Goal: Task Accomplishment & Management: Manage account settings

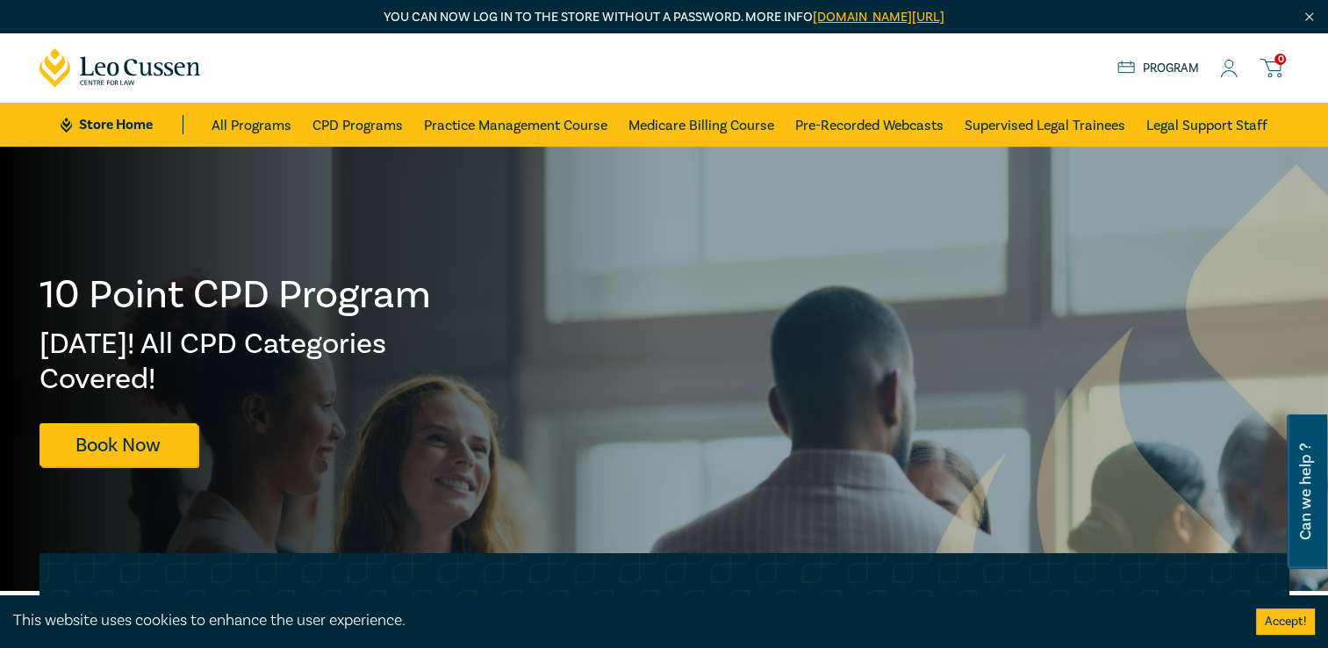
click at [1229, 68] on circle at bounding box center [1229, 65] width 8 height 8
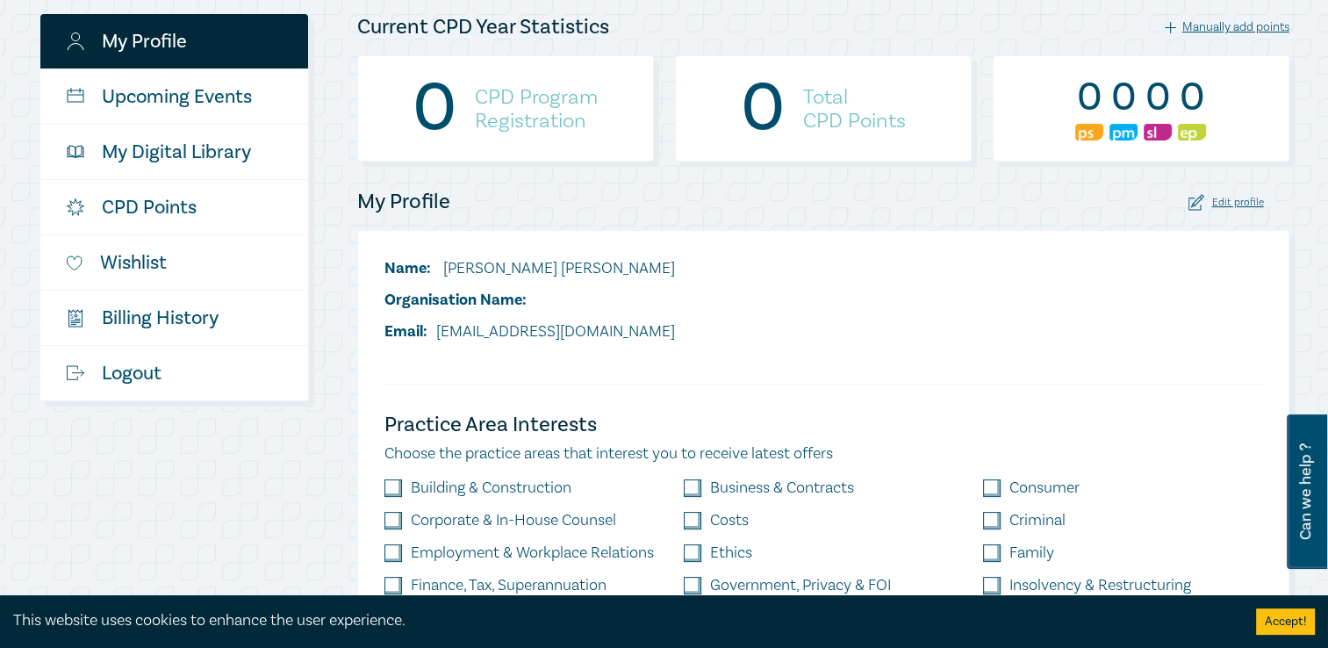
scroll to position [176, 0]
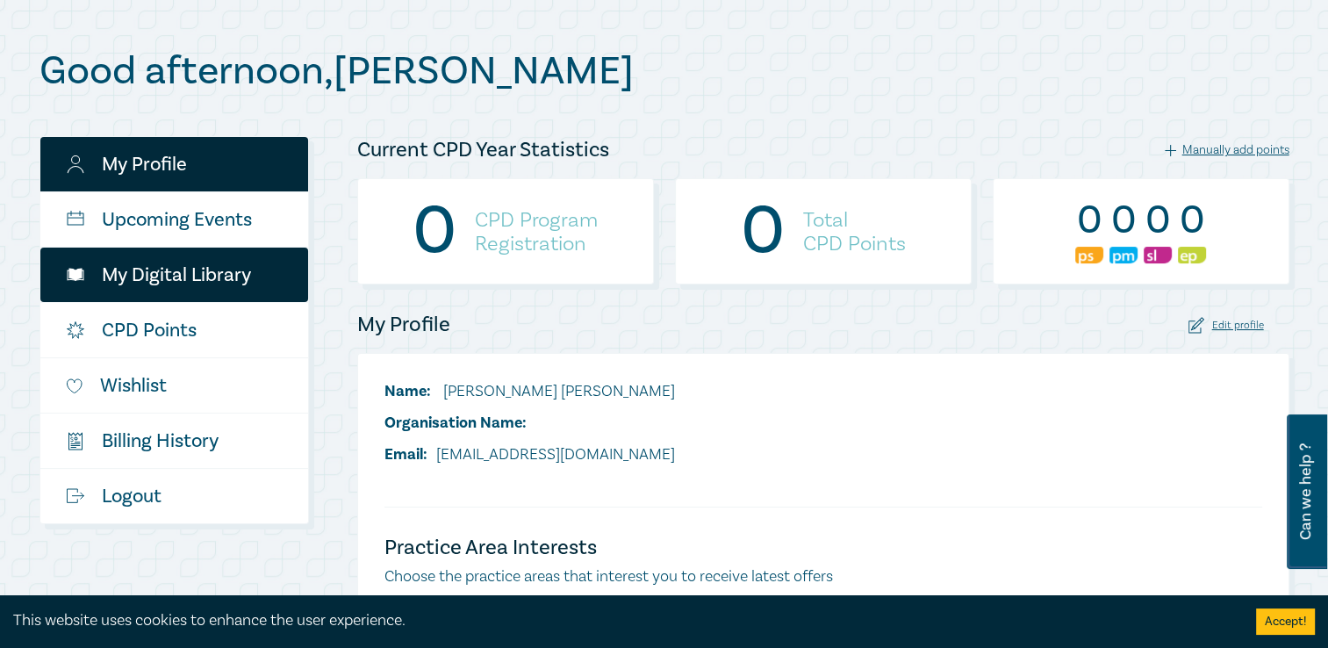
click at [192, 263] on link "My Digital Library" at bounding box center [174, 275] width 268 height 54
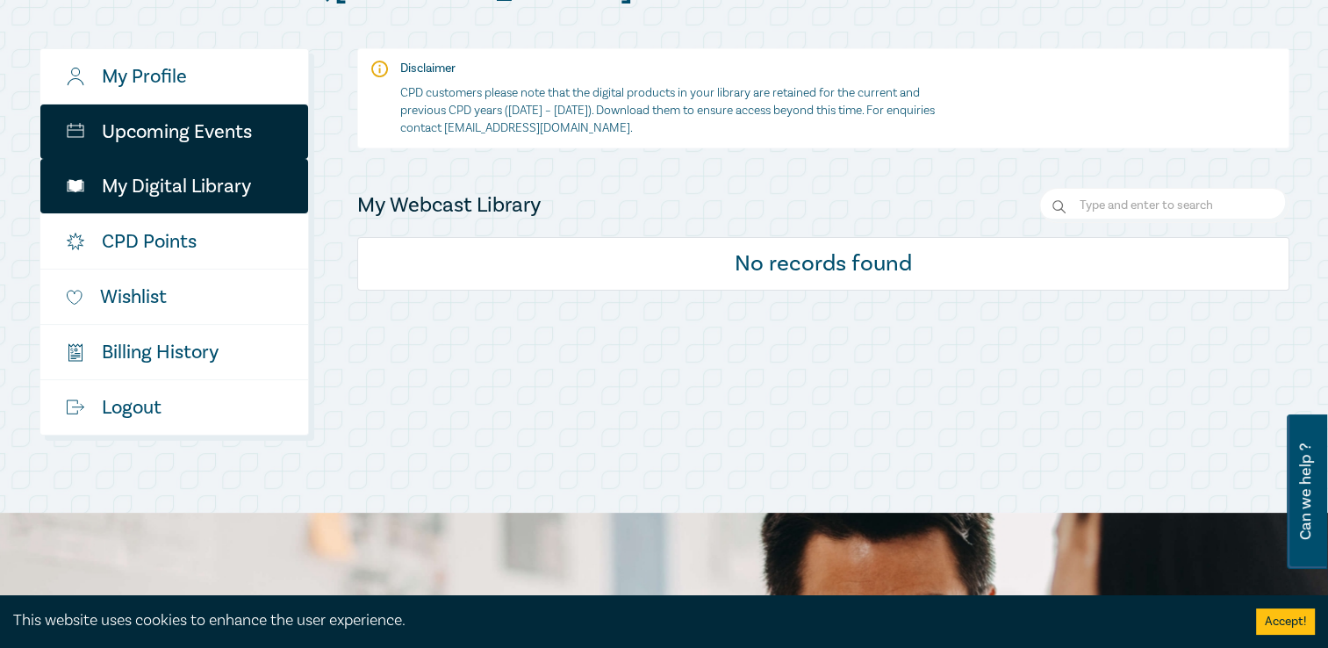
click at [128, 144] on link "Upcoming Events" at bounding box center [174, 131] width 268 height 54
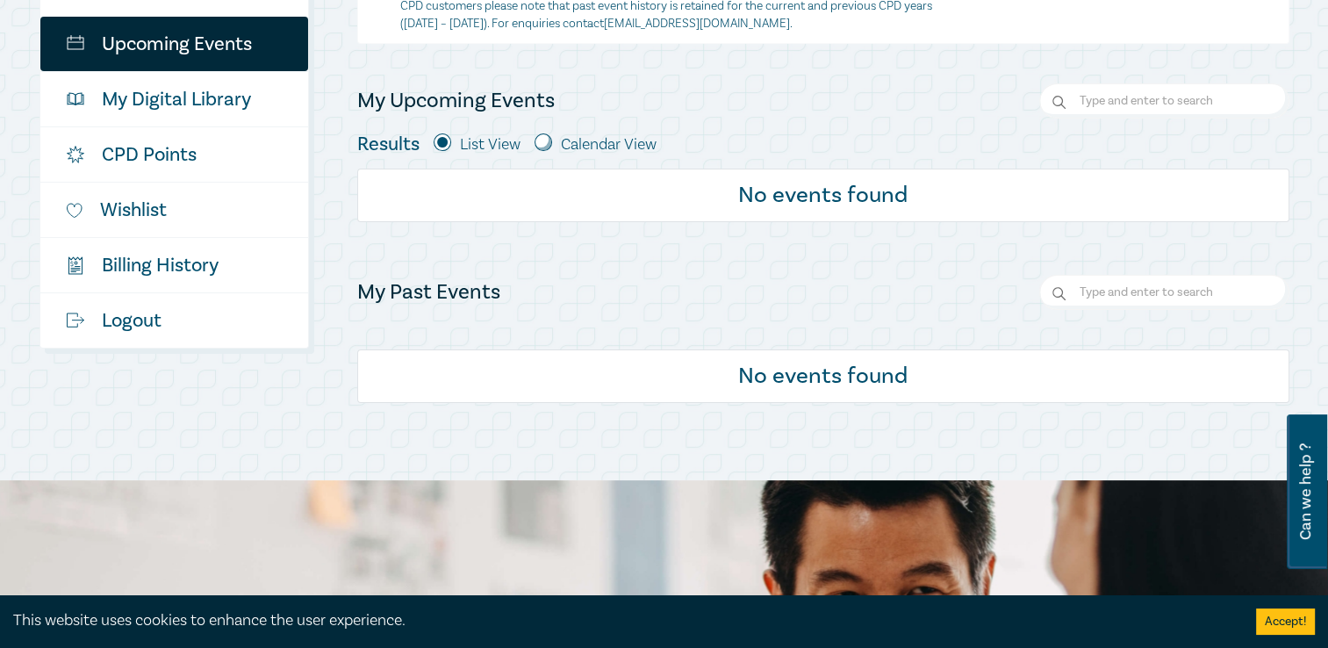
scroll to position [263, 0]
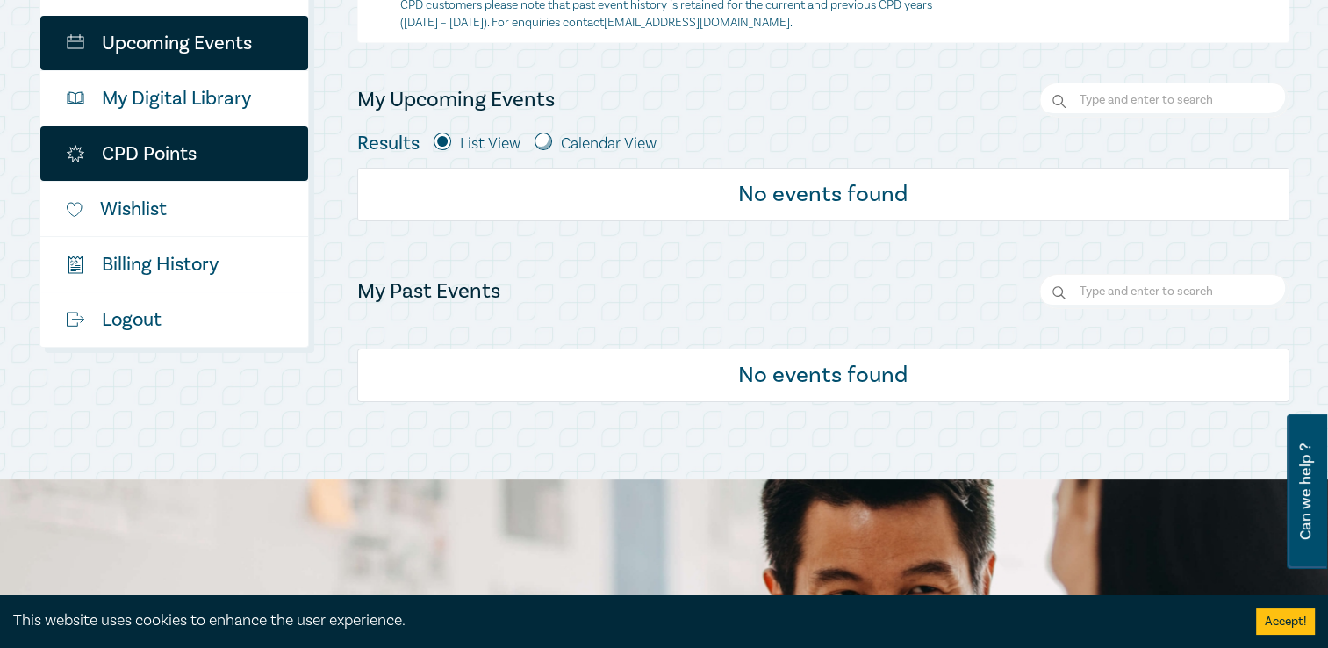
click at [191, 165] on link "CPD Points" at bounding box center [174, 153] width 268 height 54
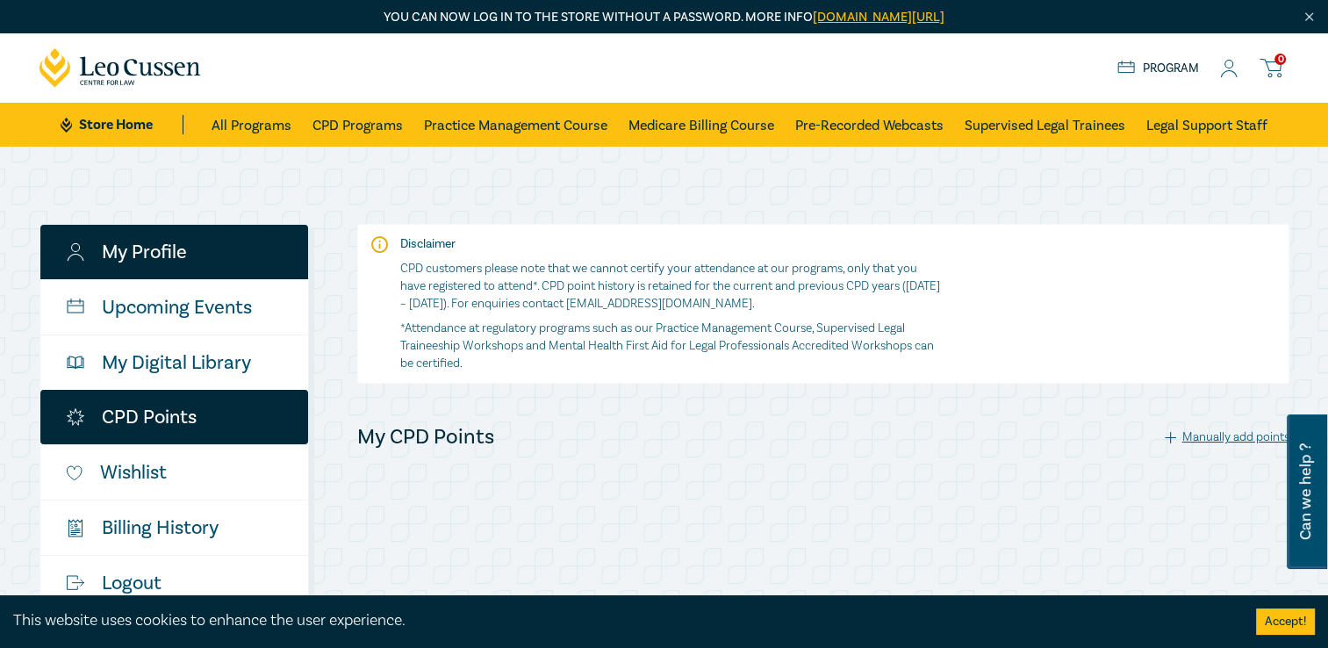
click at [246, 255] on link "My Profile" at bounding box center [174, 252] width 268 height 54
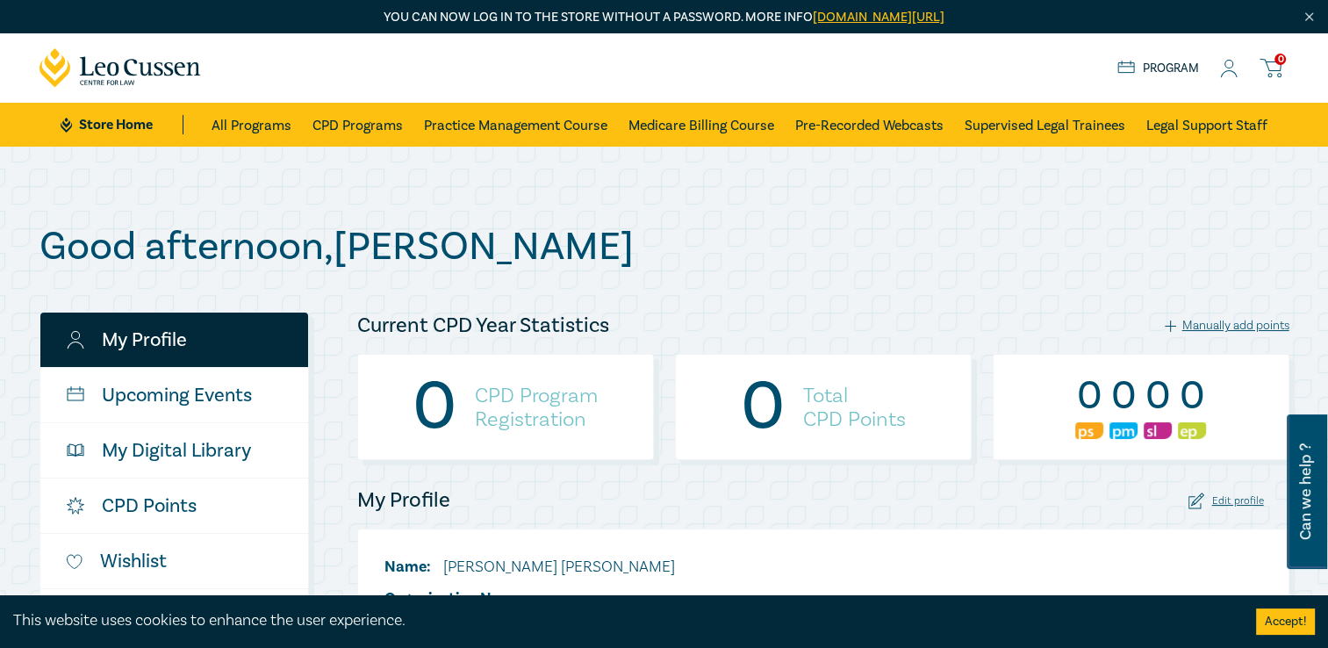
click at [1143, 67] on link "Program" at bounding box center [1158, 68] width 82 height 19
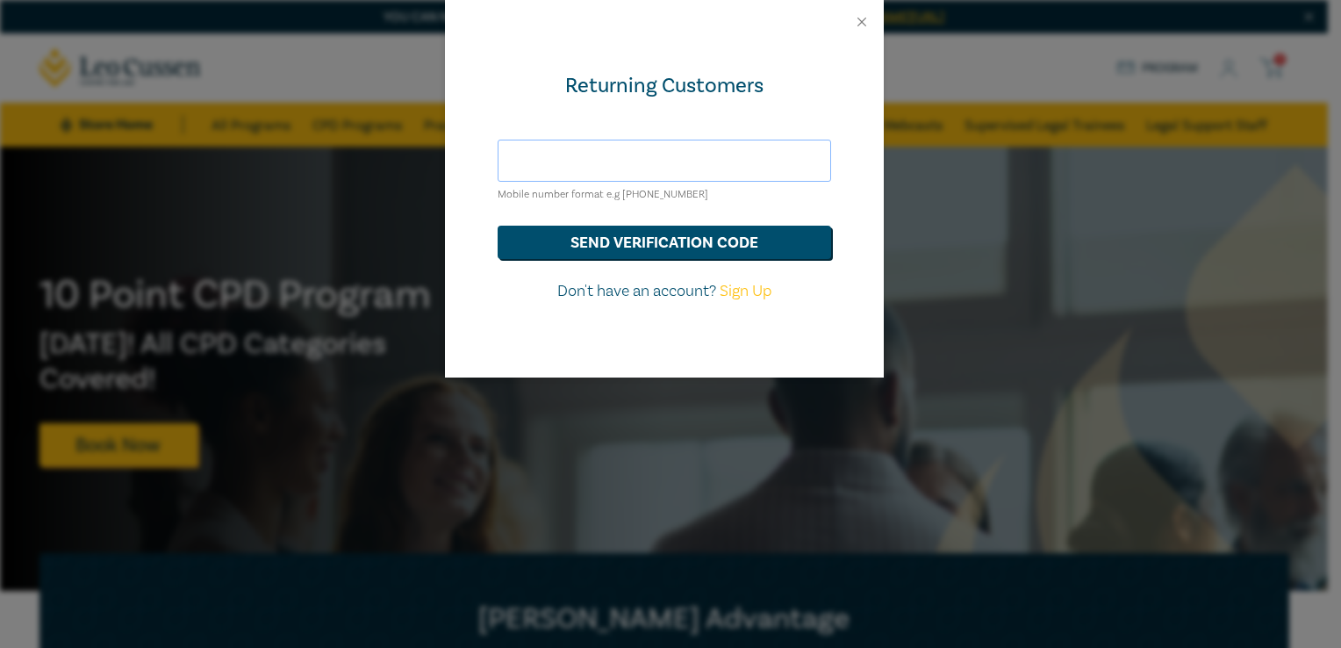
click at [688, 164] on input "text" at bounding box center [665, 161] width 334 height 42
click at [702, 125] on div "Returning Customers Mobile number format e.g +61 000000000 send verification co…" at bounding box center [664, 211] width 439 height 334
click at [676, 146] on input "text" at bounding box center [665, 161] width 334 height 42
type input "+61 404324112"
click at [498, 226] on button "send verification code" at bounding box center [665, 242] width 334 height 33
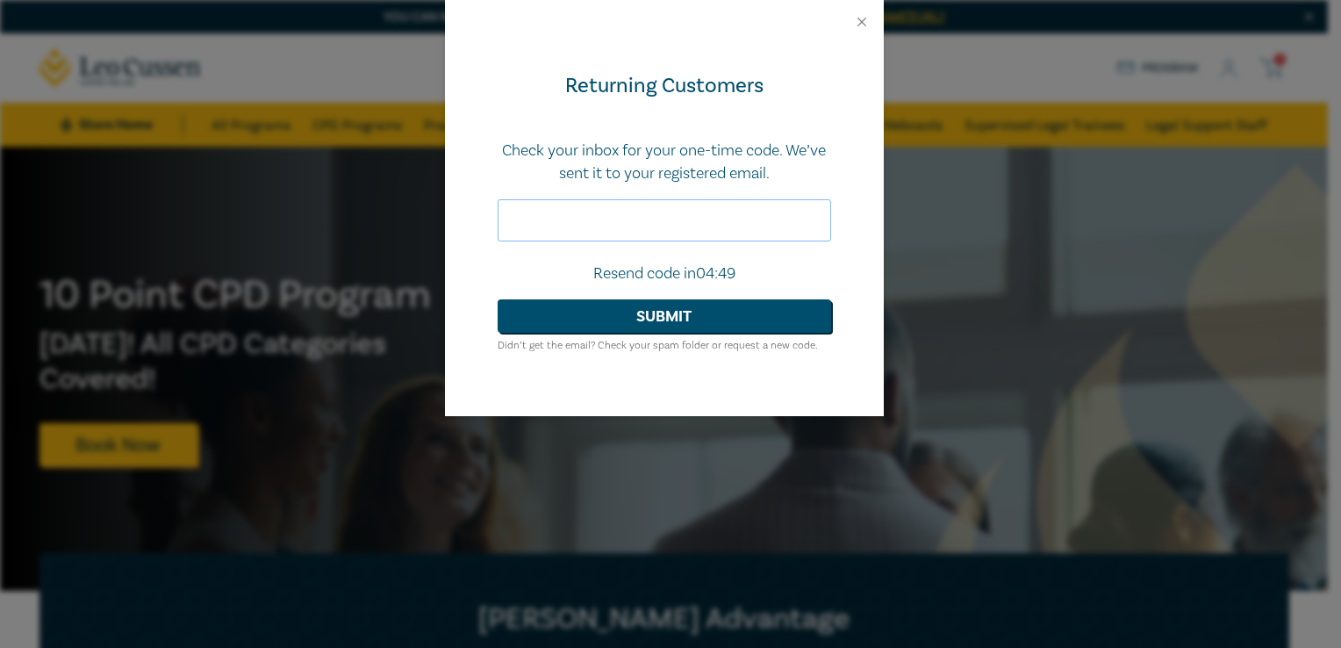
click at [536, 216] on input "text" at bounding box center [665, 220] width 334 height 42
type input "058760"
click at [498, 299] on button "Submit" at bounding box center [665, 315] width 334 height 33
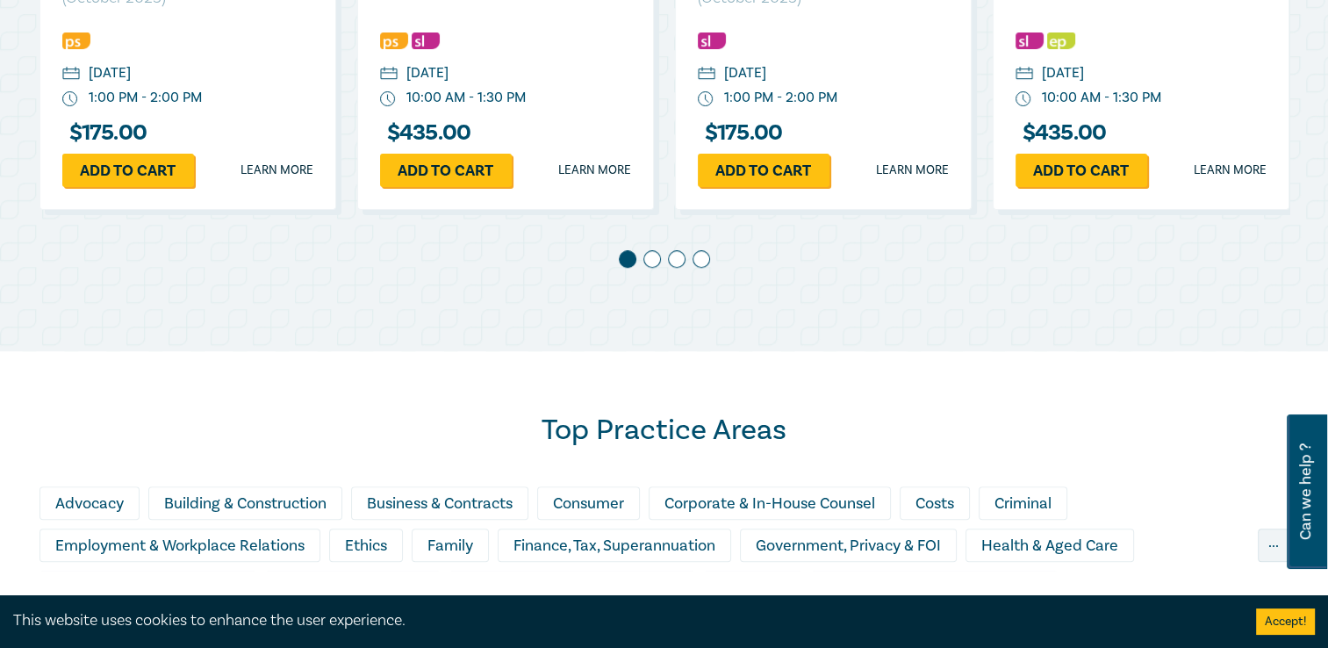
scroll to position [878, 0]
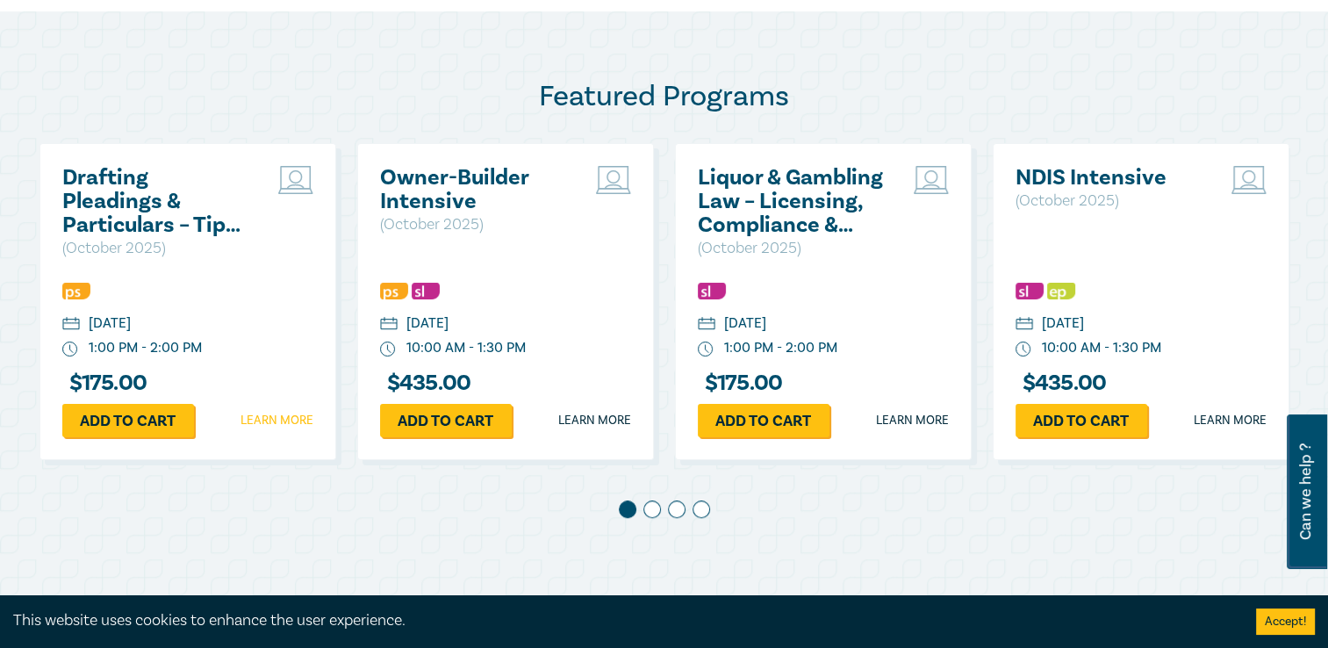
click at [273, 420] on link "Learn more" at bounding box center [277, 421] width 73 height 18
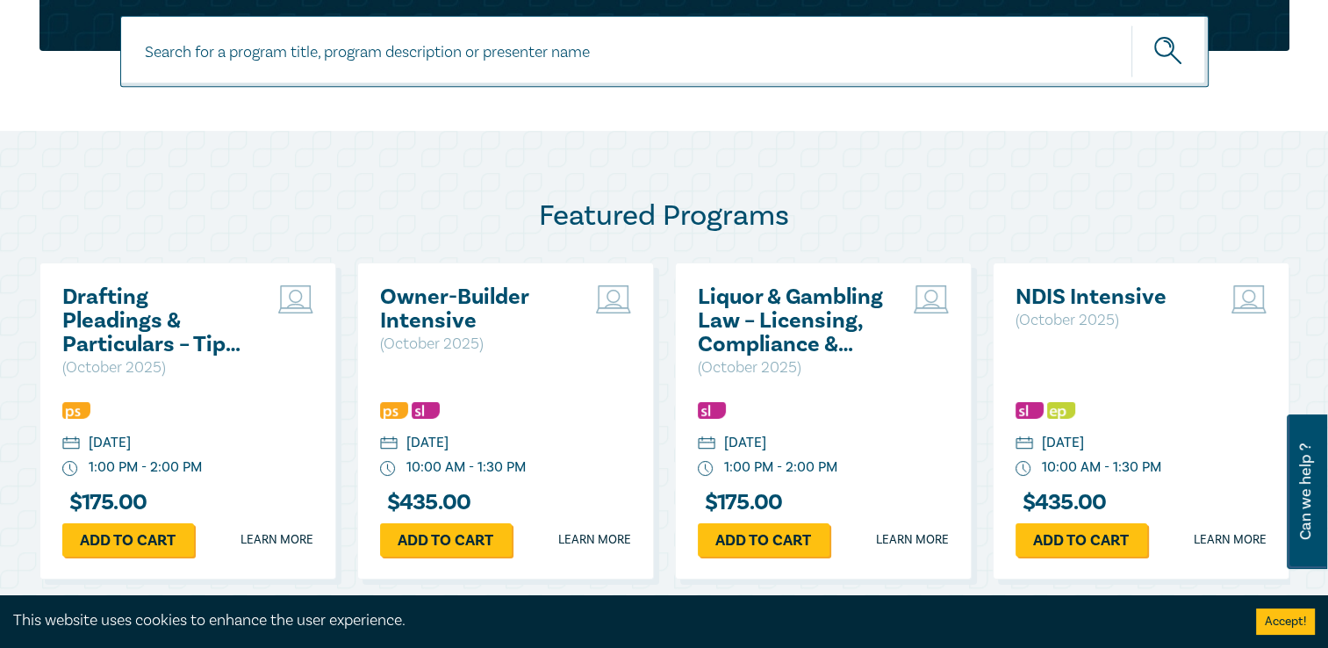
scroll to position [790, 0]
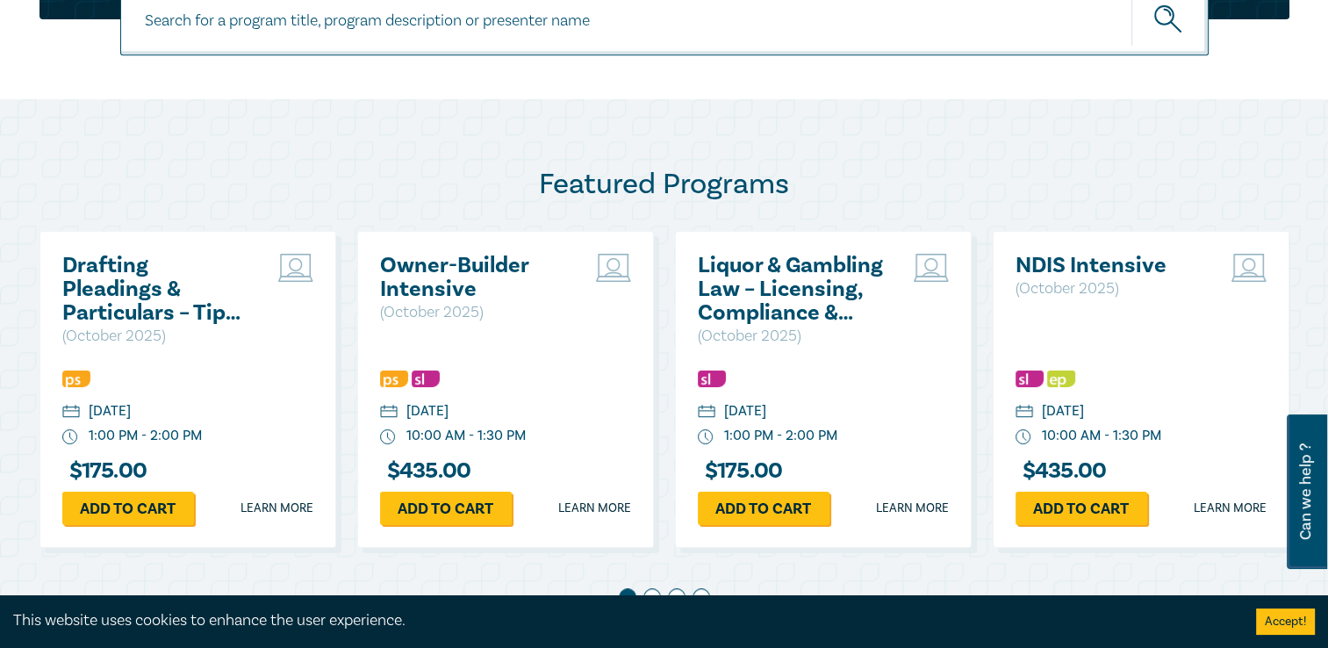
click at [355, 36] on input at bounding box center [664, 19] width 1088 height 71
click at [639, 47] on input at bounding box center [664, 19] width 1088 height 71
paste input "Requests for Further and Better Particulars - Responding & Drafting Tips"
type input "Requests for Further and Better Particulars - Responding & Drafting Tips"
click at [1131, 0] on button "submit" at bounding box center [1169, 20] width 77 height 54
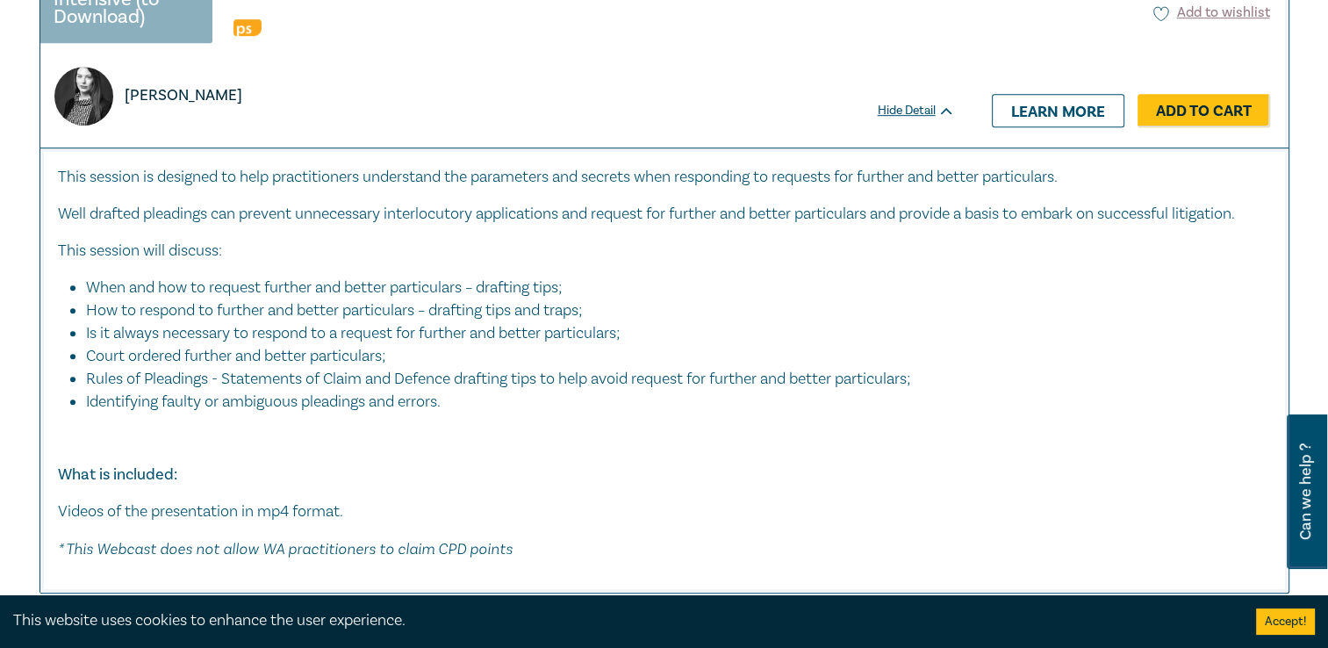
scroll to position [878, 0]
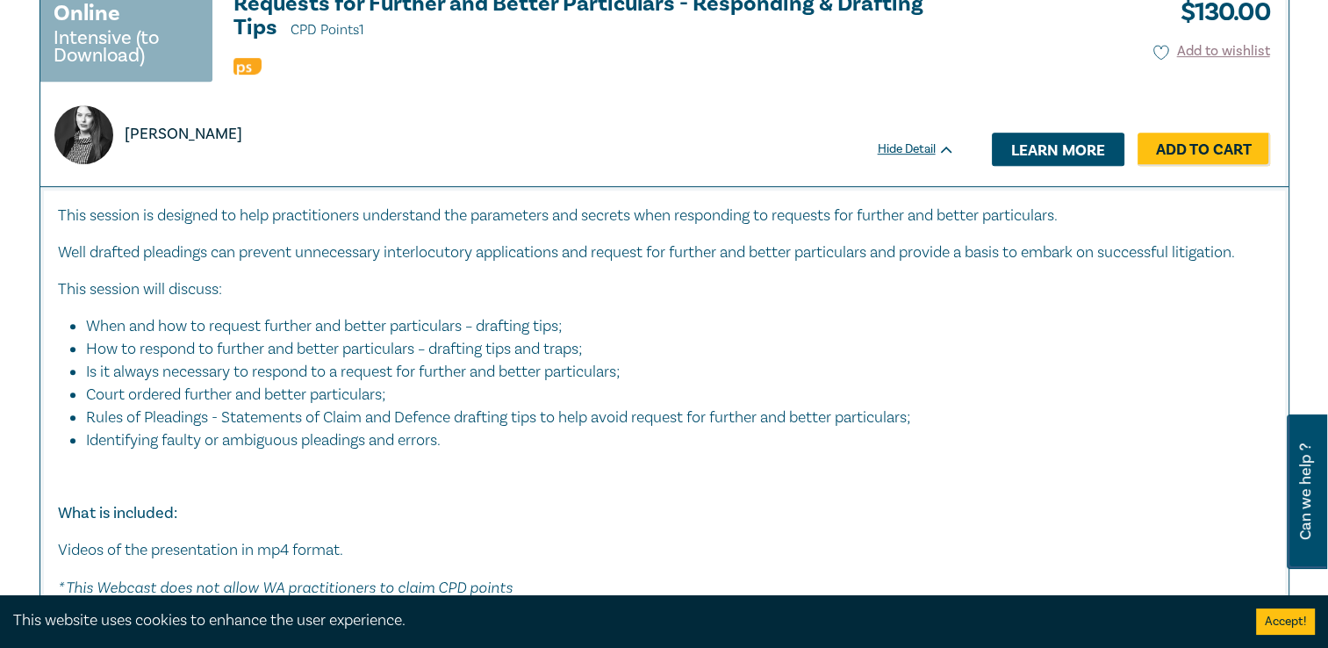
click at [1043, 157] on link "Learn more" at bounding box center [1058, 149] width 133 height 33
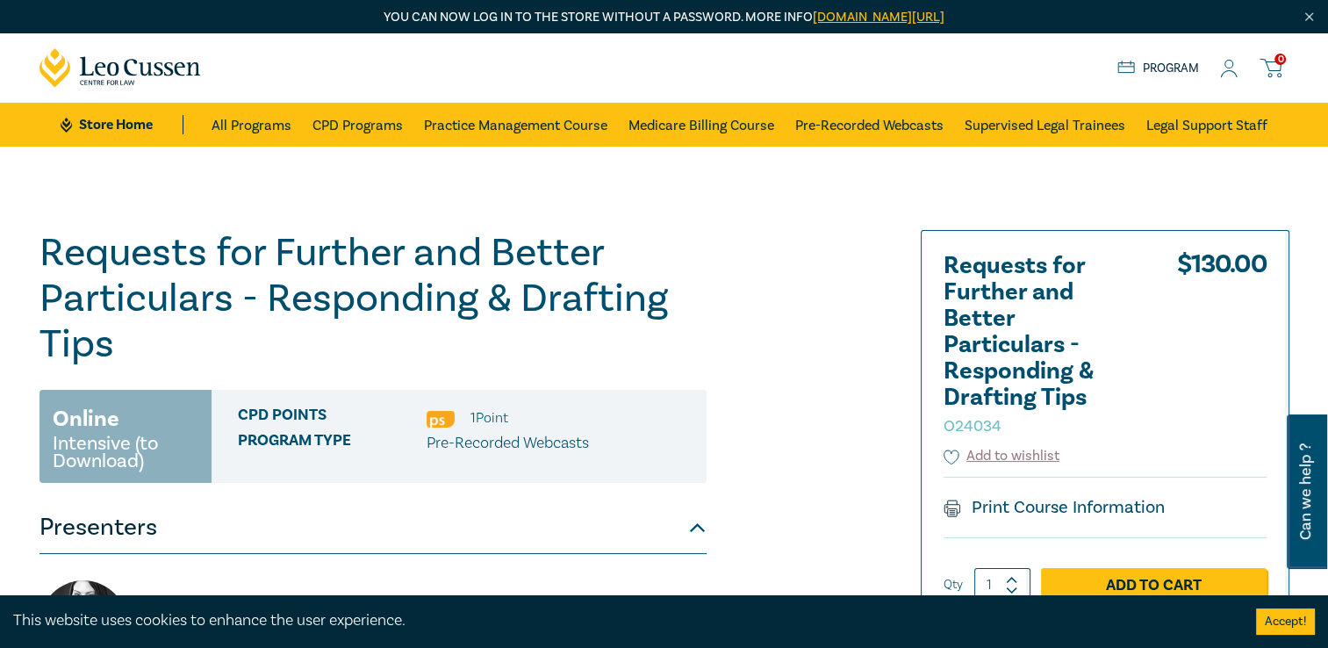
click at [1217, 77] on div "Store Home About us Program 0" at bounding box center [1203, 68] width 172 height 22
click at [1229, 72] on icon at bounding box center [1229, 69] width 18 height 18
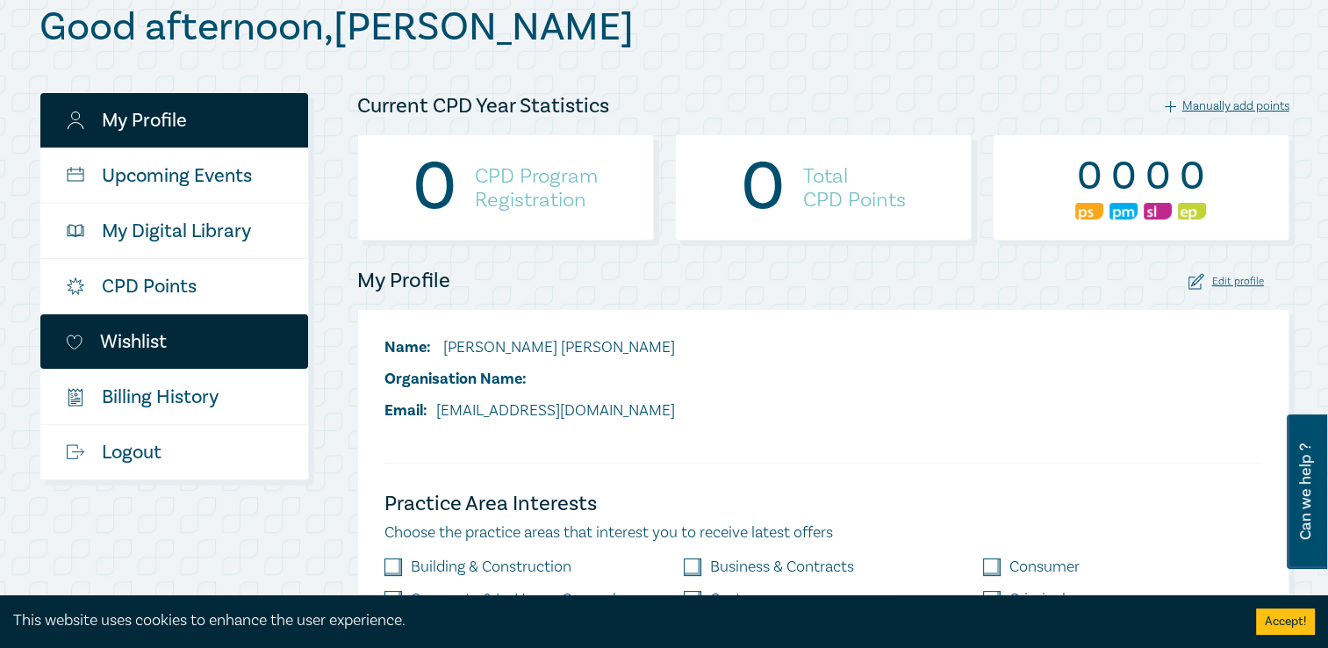
scroll to position [88, 0]
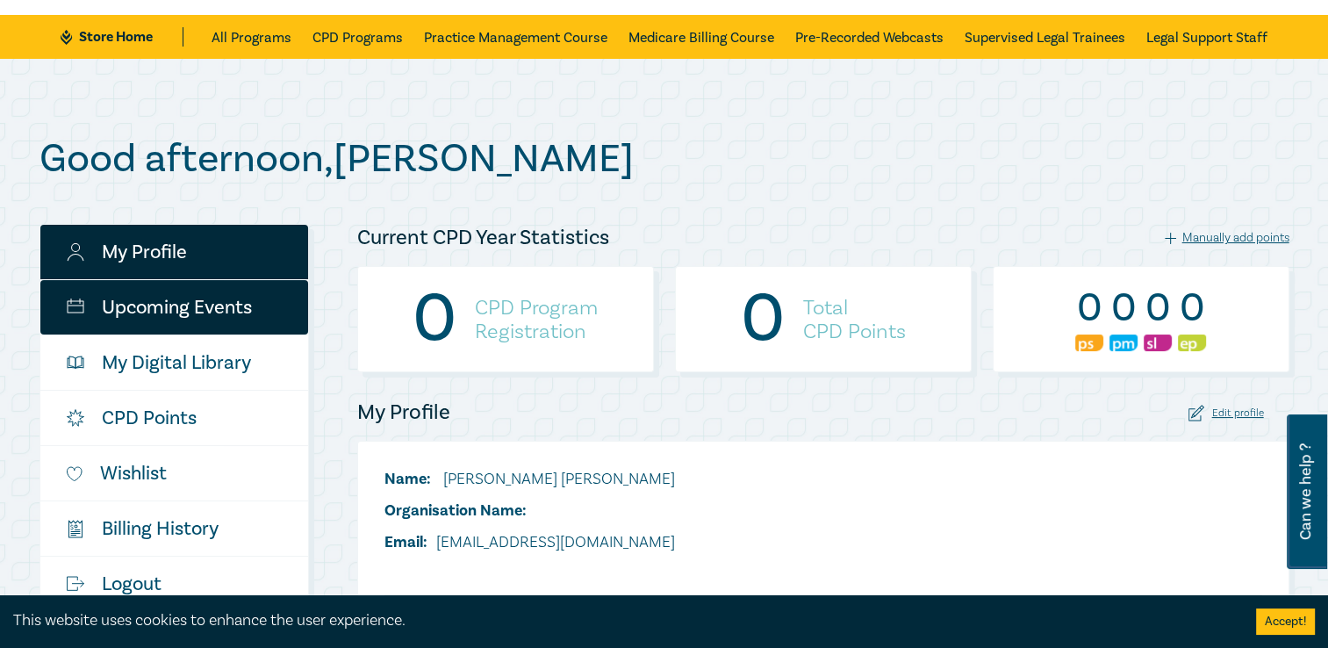
click at [232, 302] on link "Upcoming Events" at bounding box center [174, 307] width 268 height 54
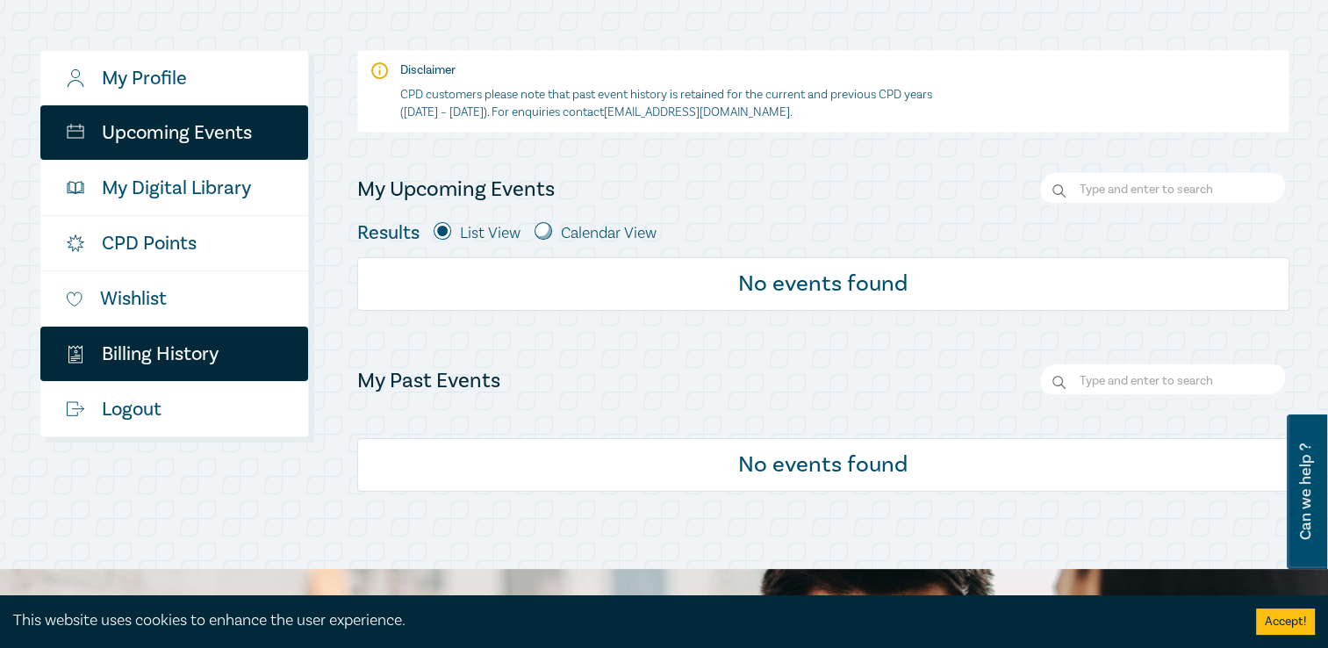
scroll to position [176, 0]
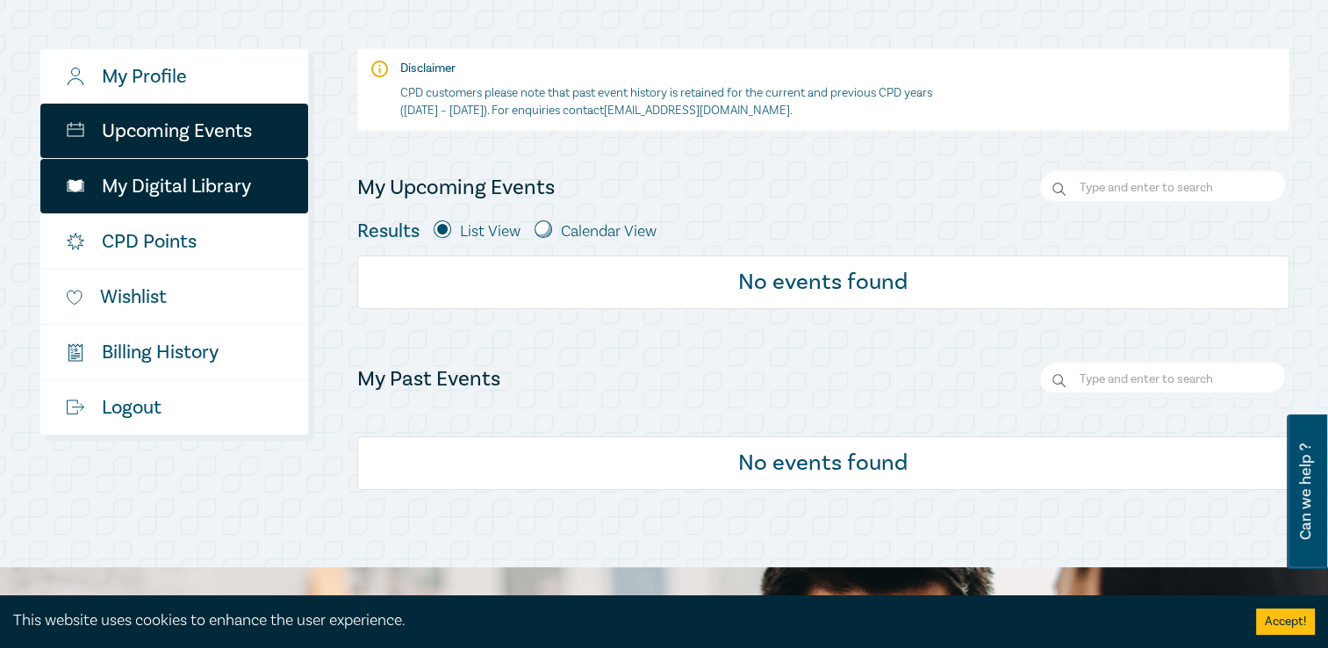
click at [217, 201] on link "My Digital Library" at bounding box center [174, 186] width 268 height 54
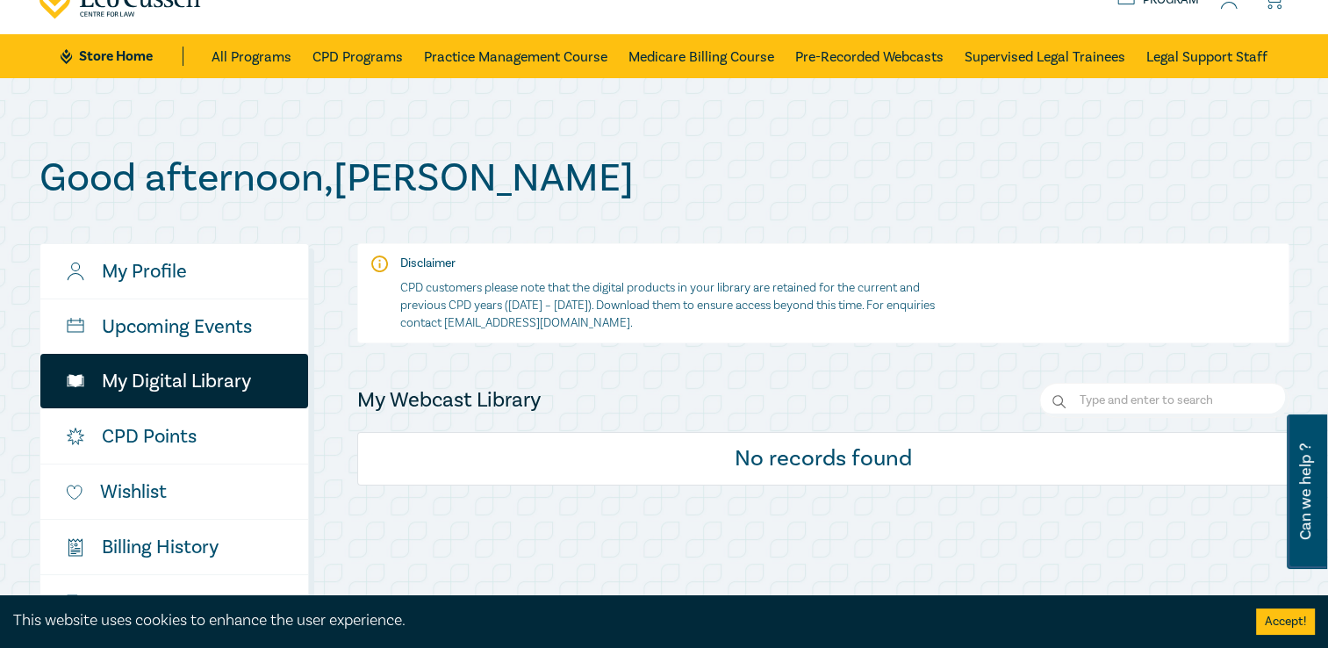
scroll to position [263, 0]
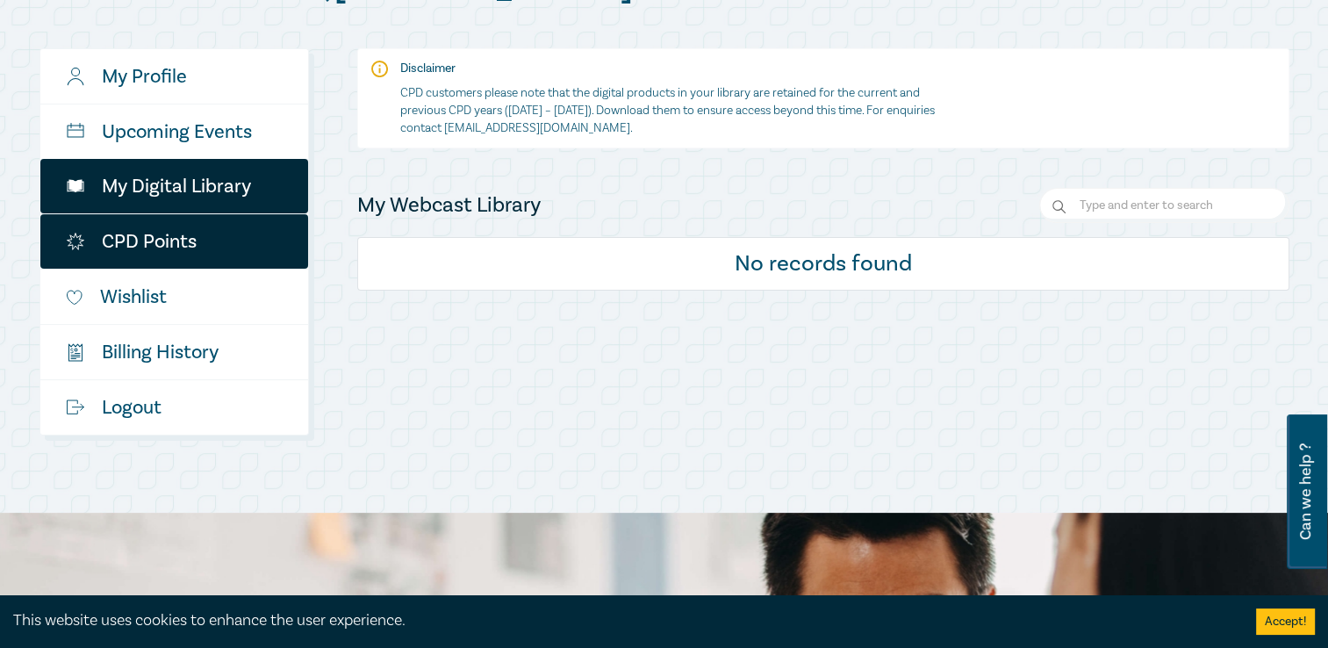
click at [166, 251] on link "CPD Points" at bounding box center [174, 241] width 268 height 54
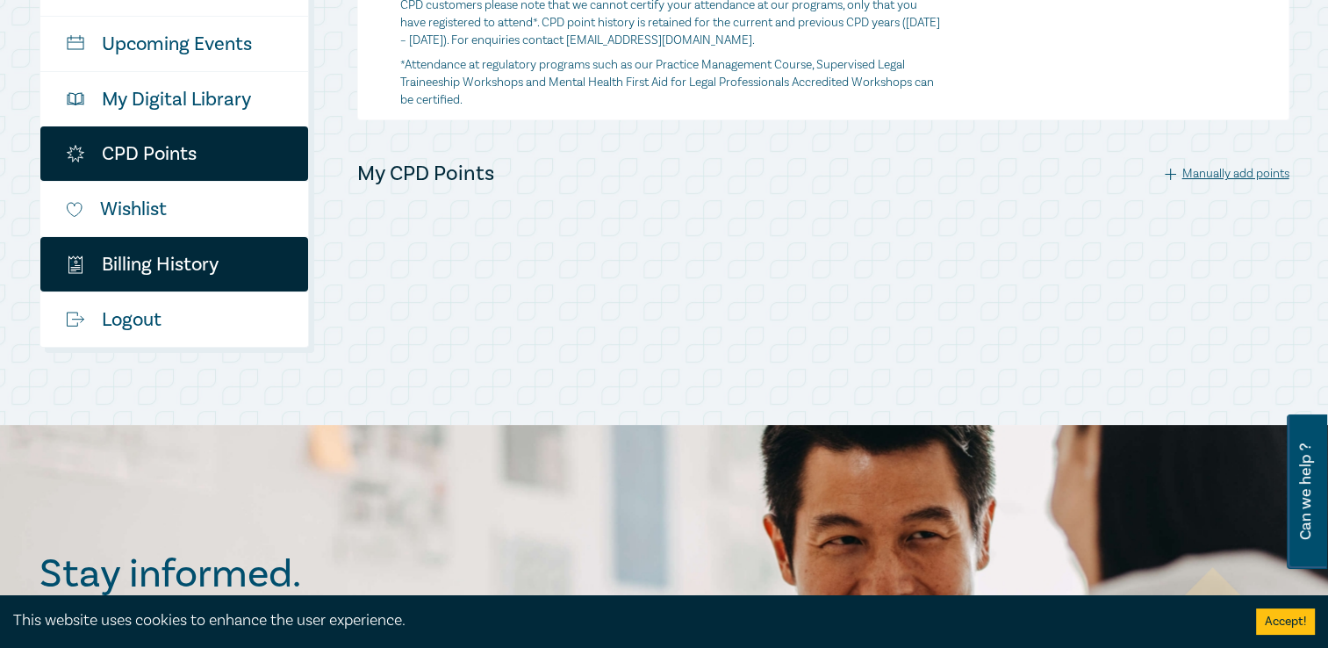
click at [162, 248] on link "$ Billing History" at bounding box center [174, 264] width 268 height 54
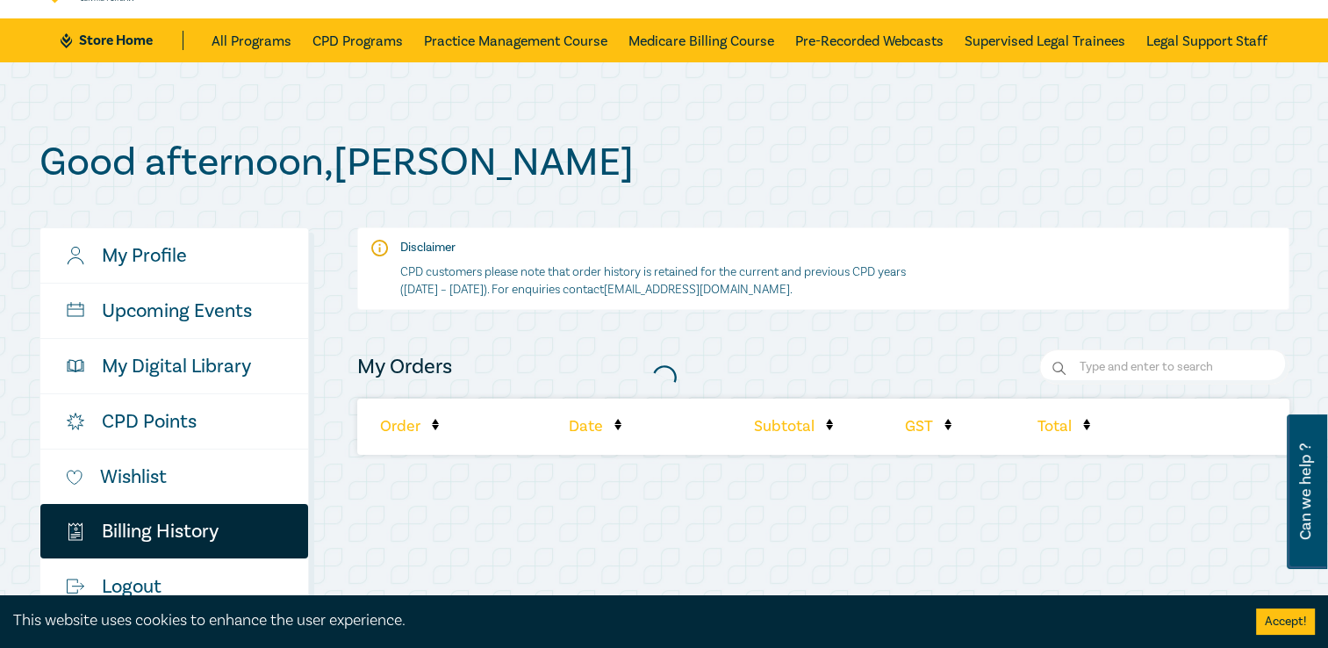
scroll to position [176, 0]
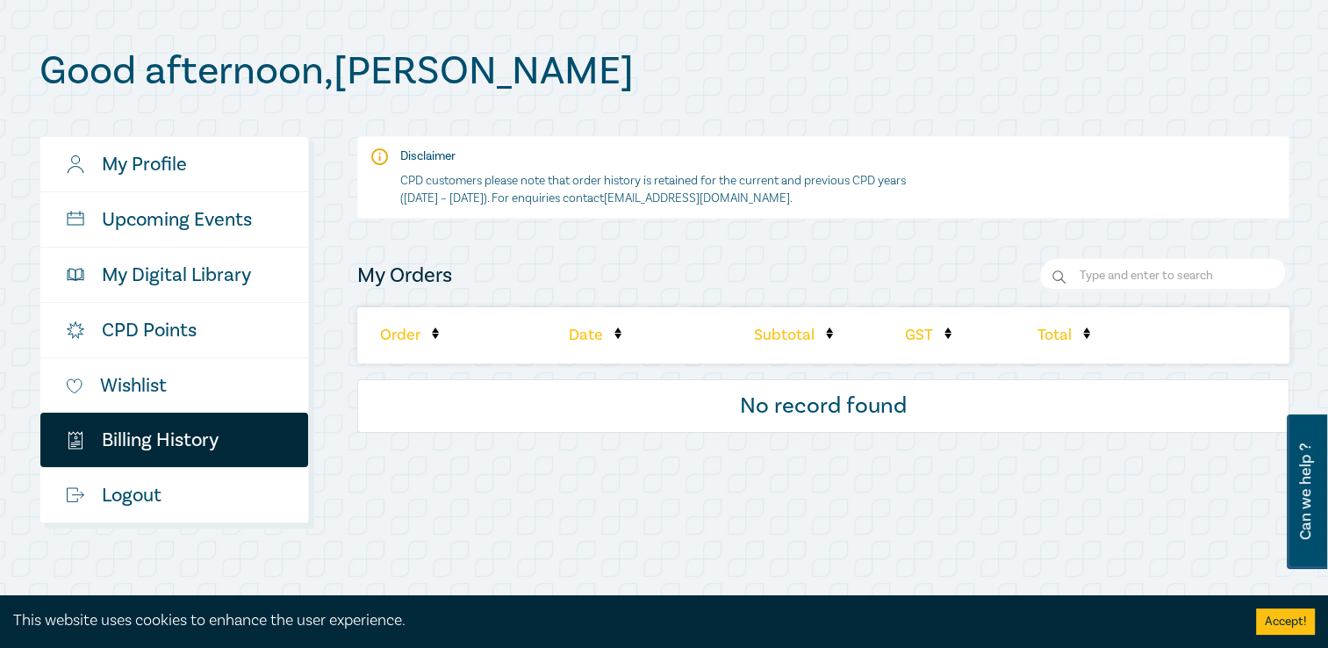
click at [404, 345] on li "Order" at bounding box center [438, 335] width 162 height 56
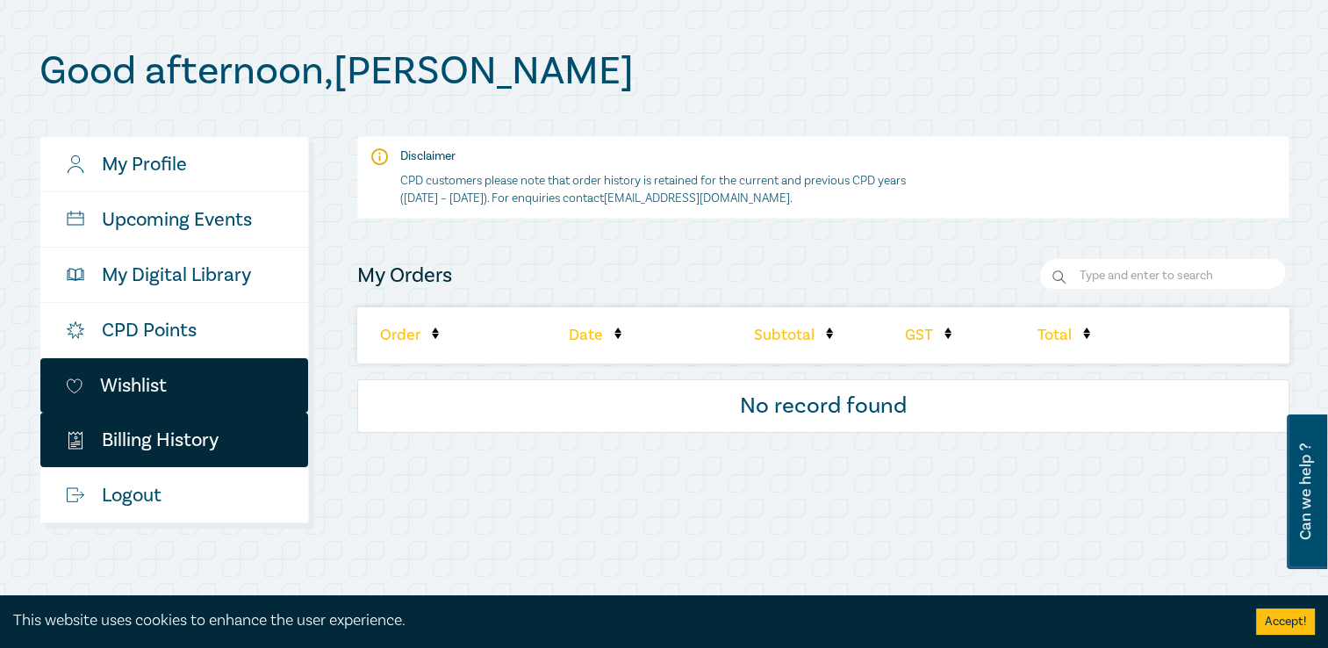
click at [177, 378] on link "Wishlist" at bounding box center [174, 385] width 268 height 54
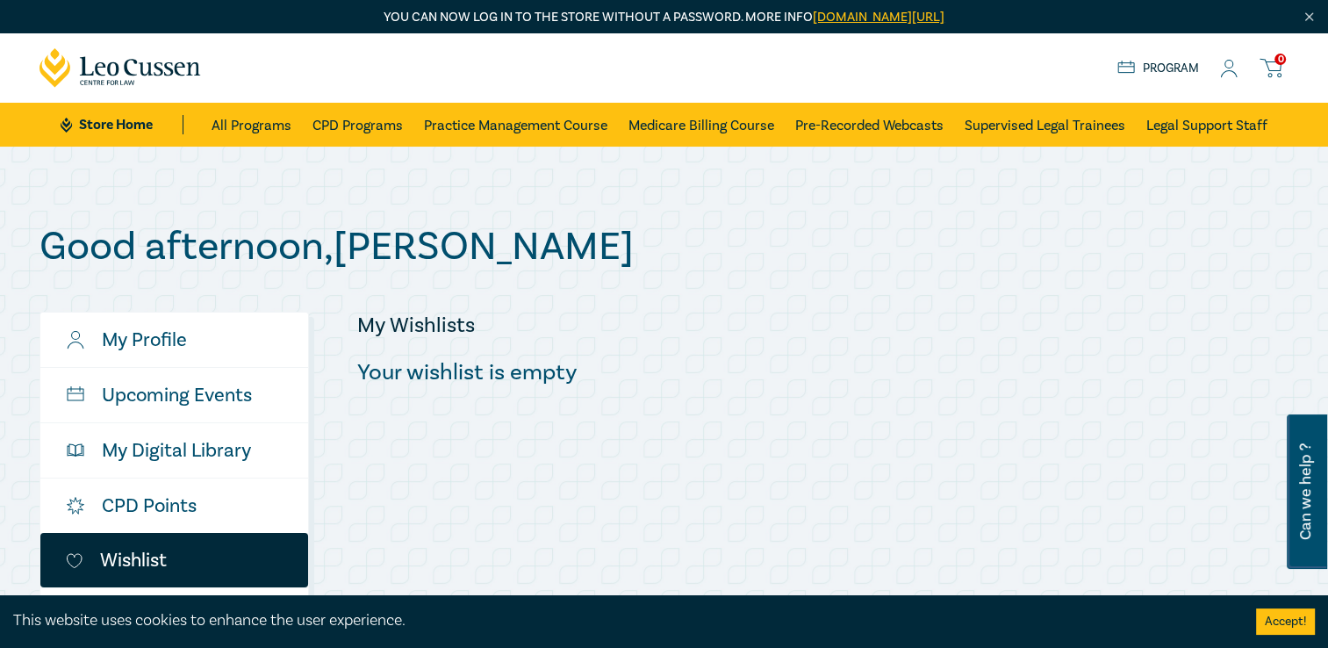
click at [1220, 61] on icon at bounding box center [1229, 69] width 18 height 18
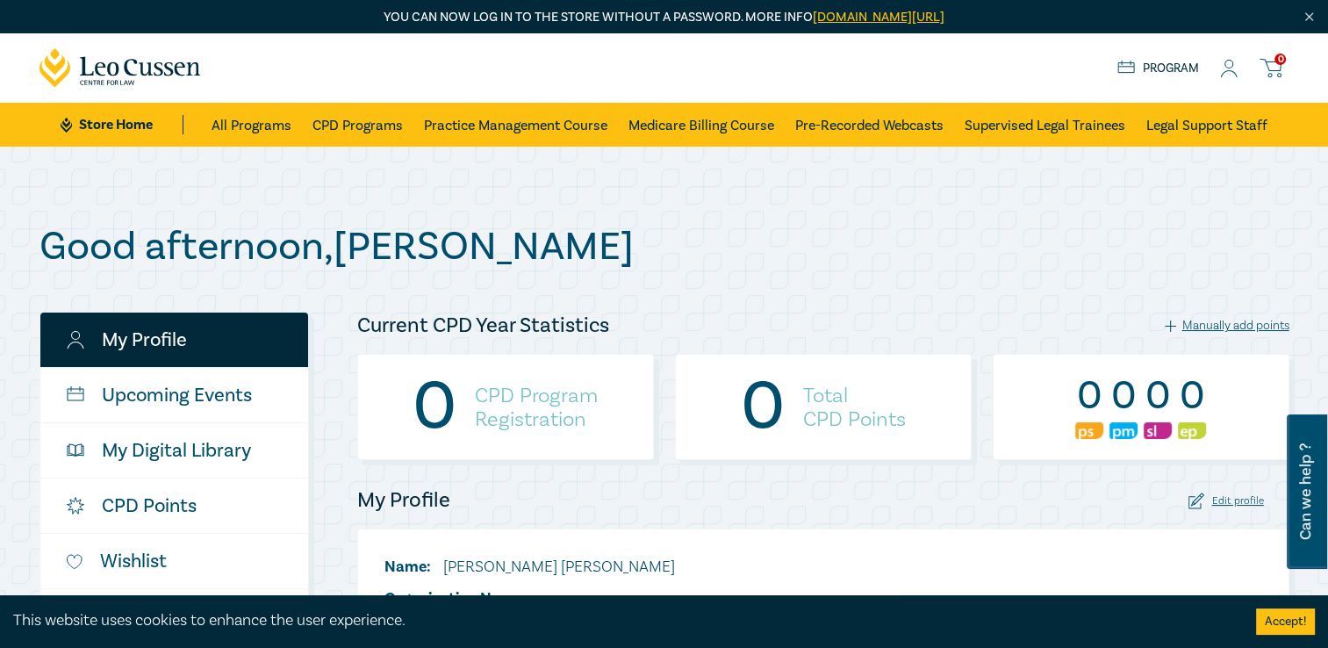
click at [1231, 75] on icon at bounding box center [1229, 69] width 18 height 18
click at [1229, 75] on icon at bounding box center [1229, 69] width 18 height 18
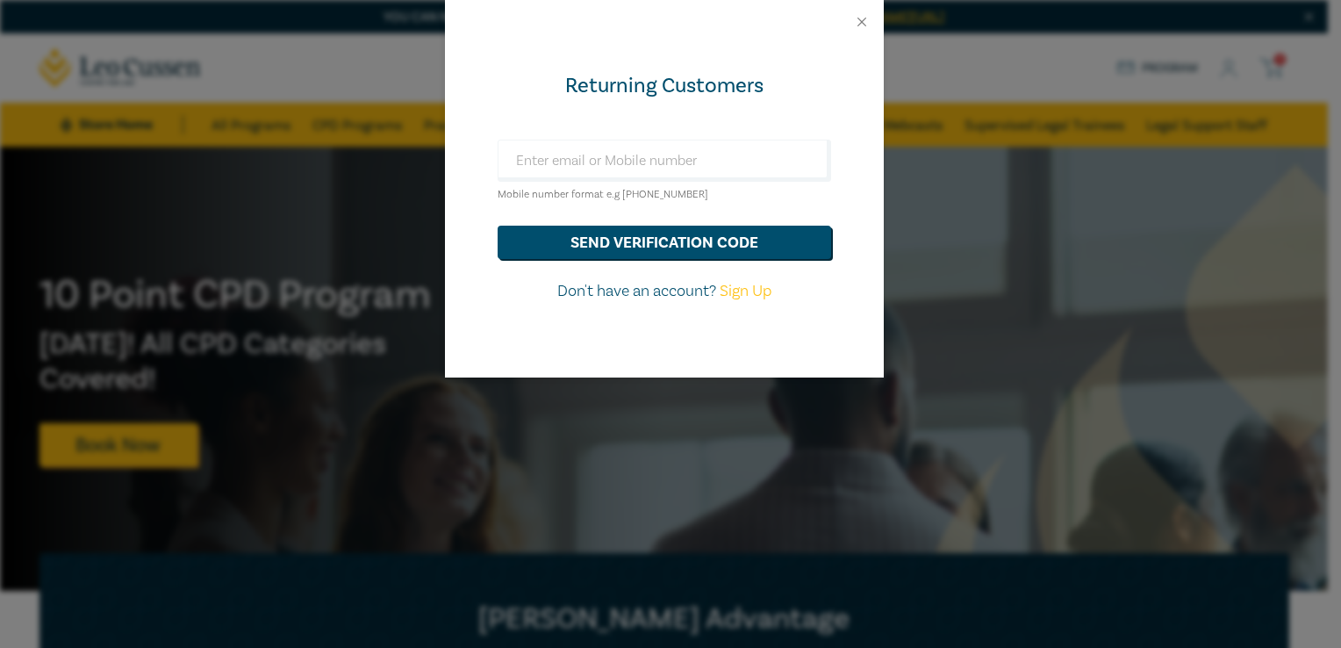
click at [745, 291] on link "Sign Up" at bounding box center [746, 291] width 52 height 20
select select "AU"
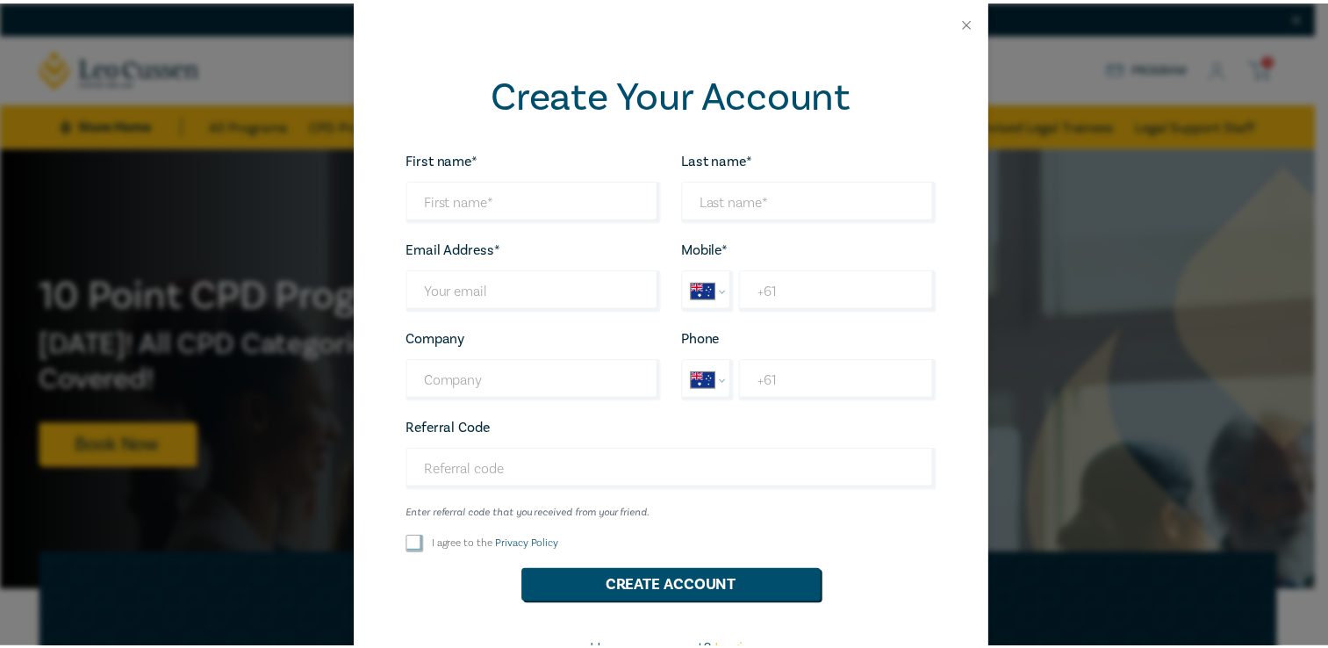
scroll to position [114, 0]
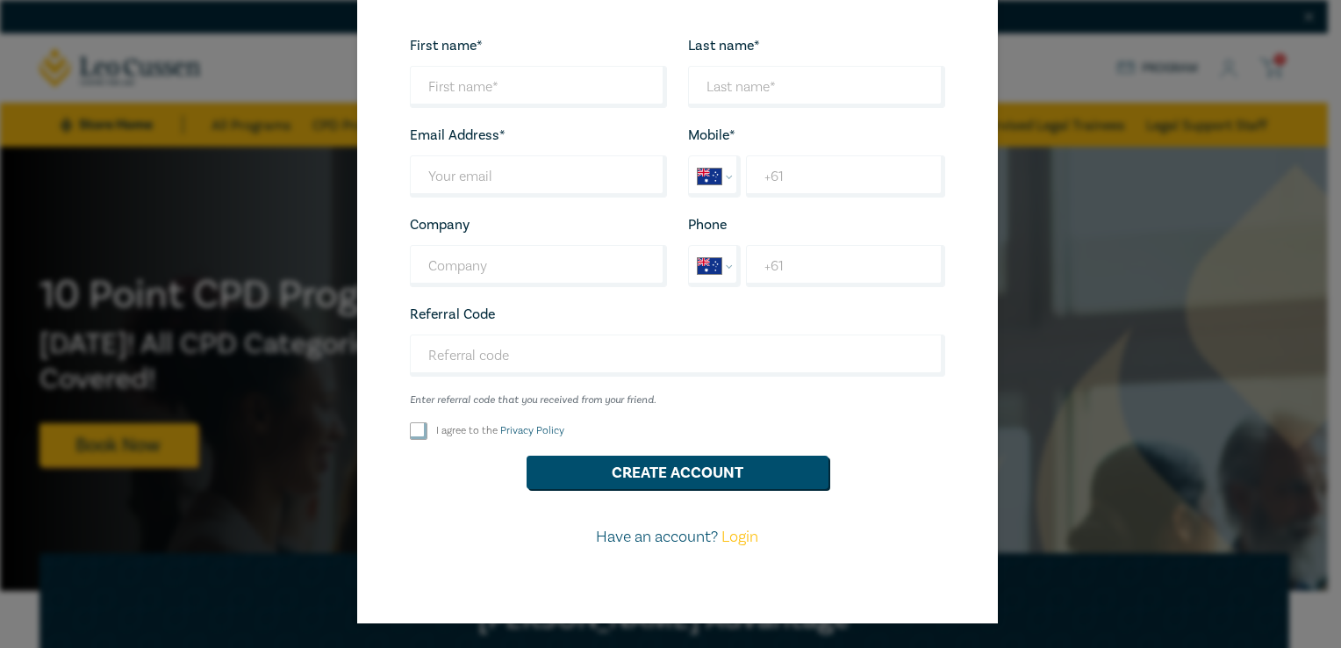
click at [730, 537] on link "Login" at bounding box center [740, 537] width 37 height 20
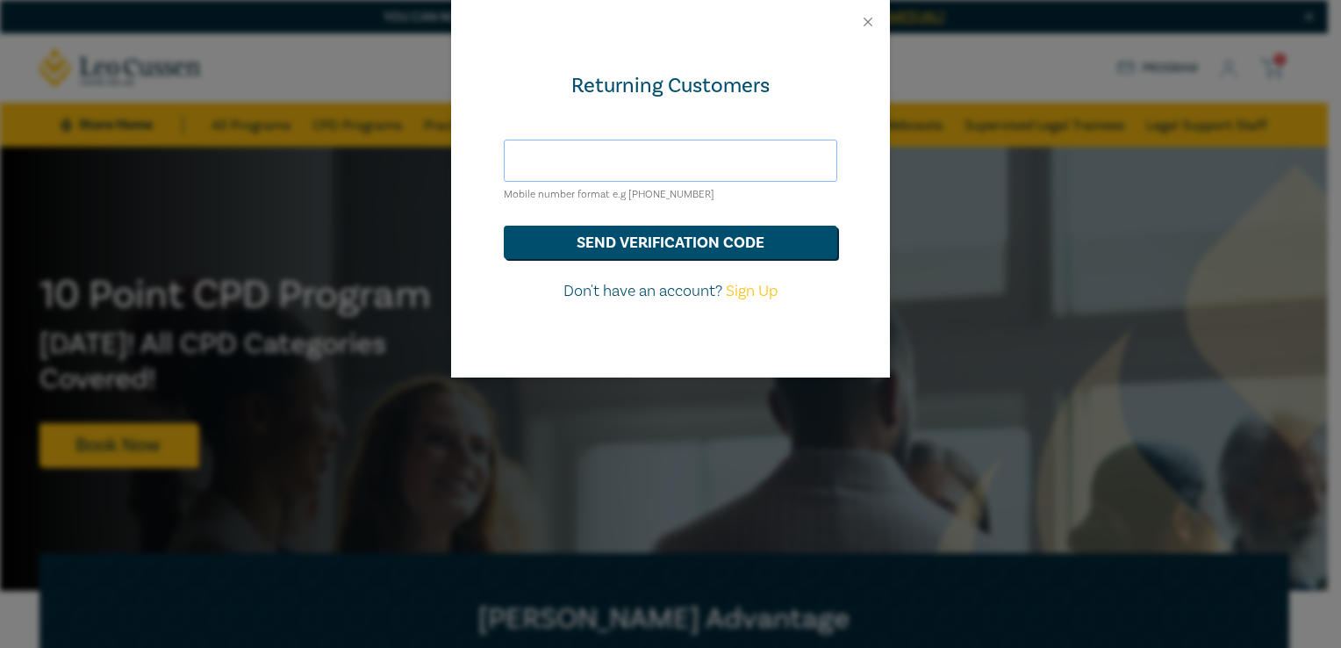
click at [558, 156] on input "text" at bounding box center [671, 161] width 334 height 42
type input "s"
click at [504, 226] on button "send verification code" at bounding box center [671, 242] width 334 height 33
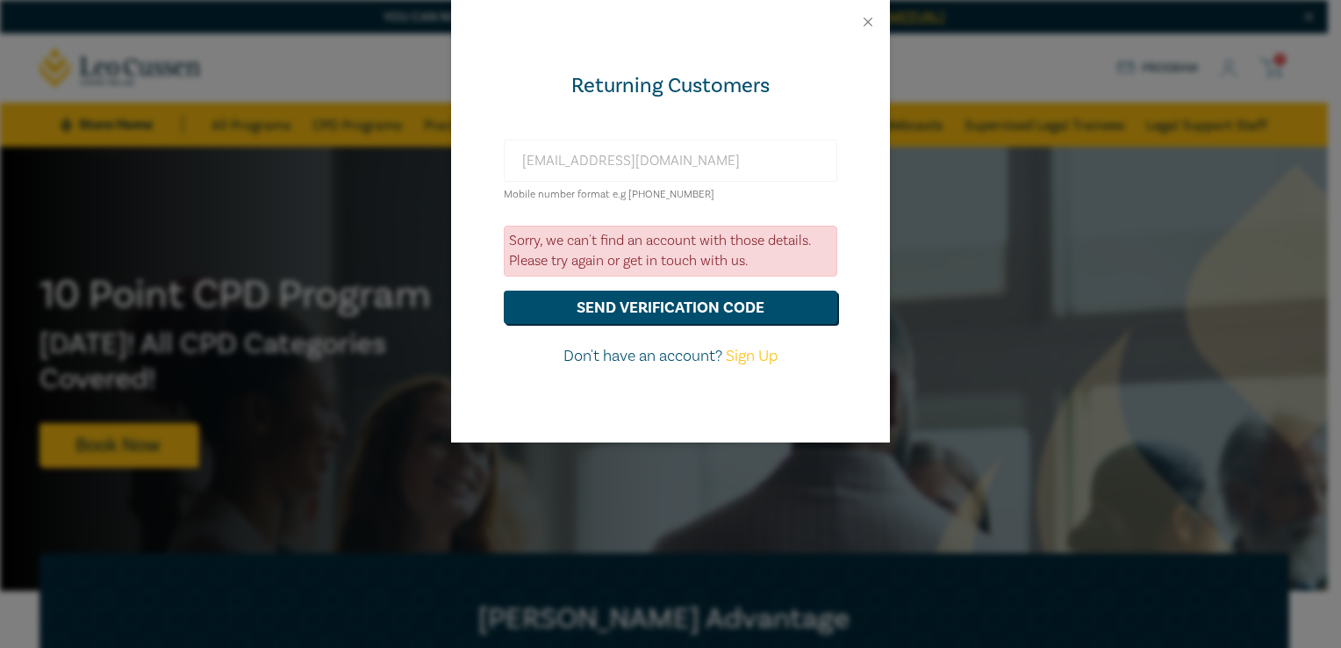
drag, startPoint x: 770, startPoint y: 185, endPoint x: 763, endPoint y: 161, distance: 25.6
click at [770, 184] on div "litigation@kpalaw.com.au Mobile number format e.g +61 000000000" at bounding box center [671, 172] width 334 height 65
drag, startPoint x: 762, startPoint y: 157, endPoint x: 312, endPoint y: 132, distance: 450.1
click at [317, 129] on div "Returning Customers litigation@kpalaw.com.au Mobile number format e.g +61 00000…" at bounding box center [670, 324] width 1341 height 648
drag, startPoint x: 701, startPoint y: 88, endPoint x: 770, endPoint y: 93, distance: 68.7
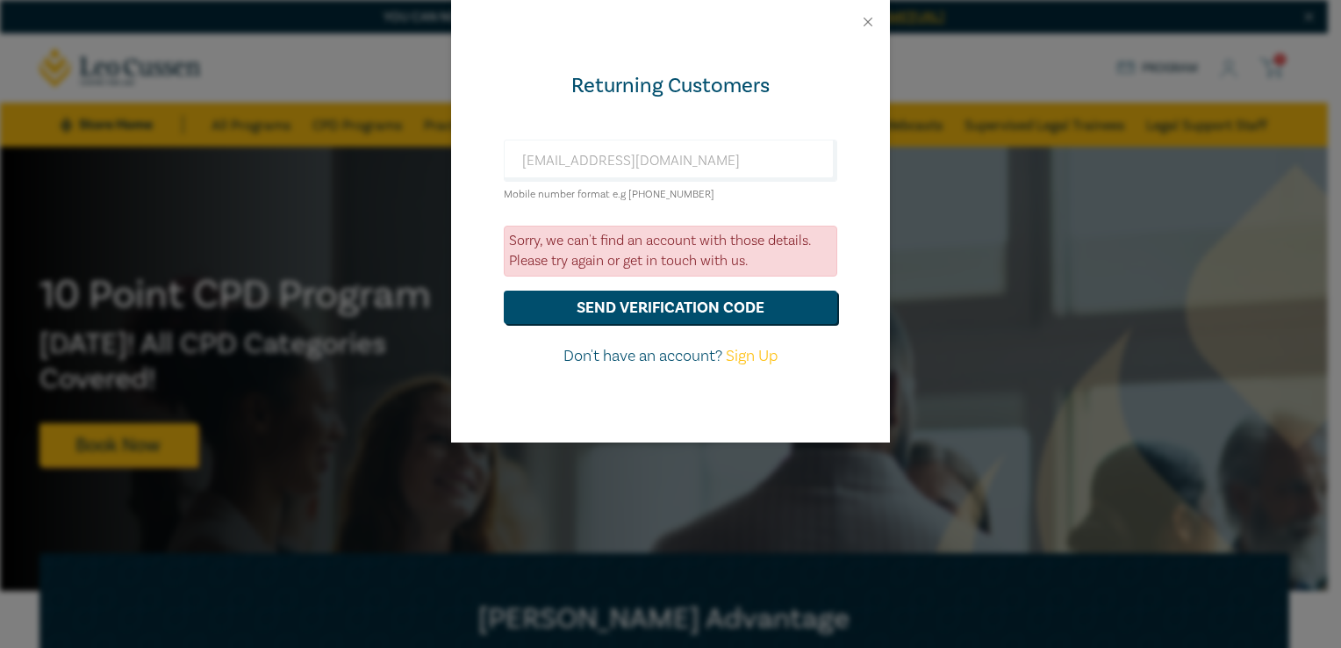
click at [701, 88] on div "Returning Customers" at bounding box center [671, 86] width 334 height 28
click at [622, 309] on button "send verification code" at bounding box center [671, 307] width 334 height 33
click at [557, 177] on input "litigation@kpalaw.com.au" at bounding box center [671, 161] width 334 height 42
drag, startPoint x: 710, startPoint y: 161, endPoint x: 365, endPoint y: 100, distance: 350.2
click at [368, 99] on div "Returning Customers litigation@kpalaw.com.au Mobile number format e.g +61 00000…" at bounding box center [670, 324] width 1341 height 648
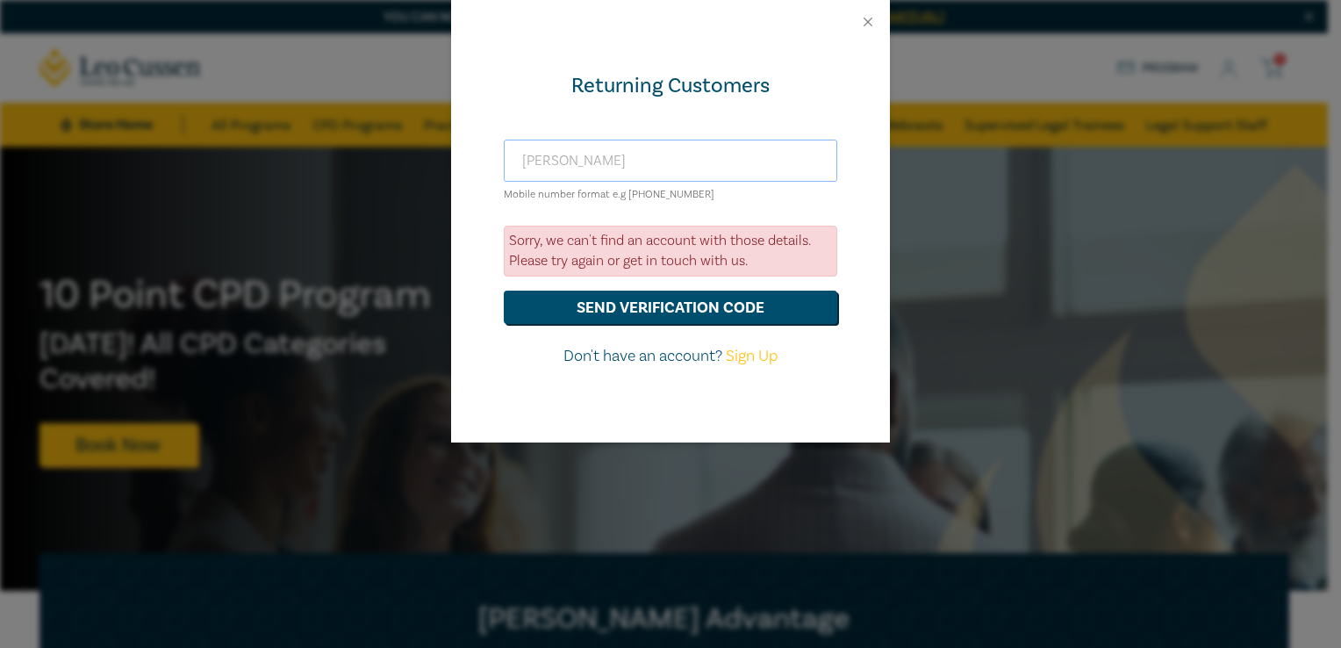
type input "sabrinasmith3311@gmail.com"
click at [864, 24] on button "Close" at bounding box center [868, 22] width 16 height 16
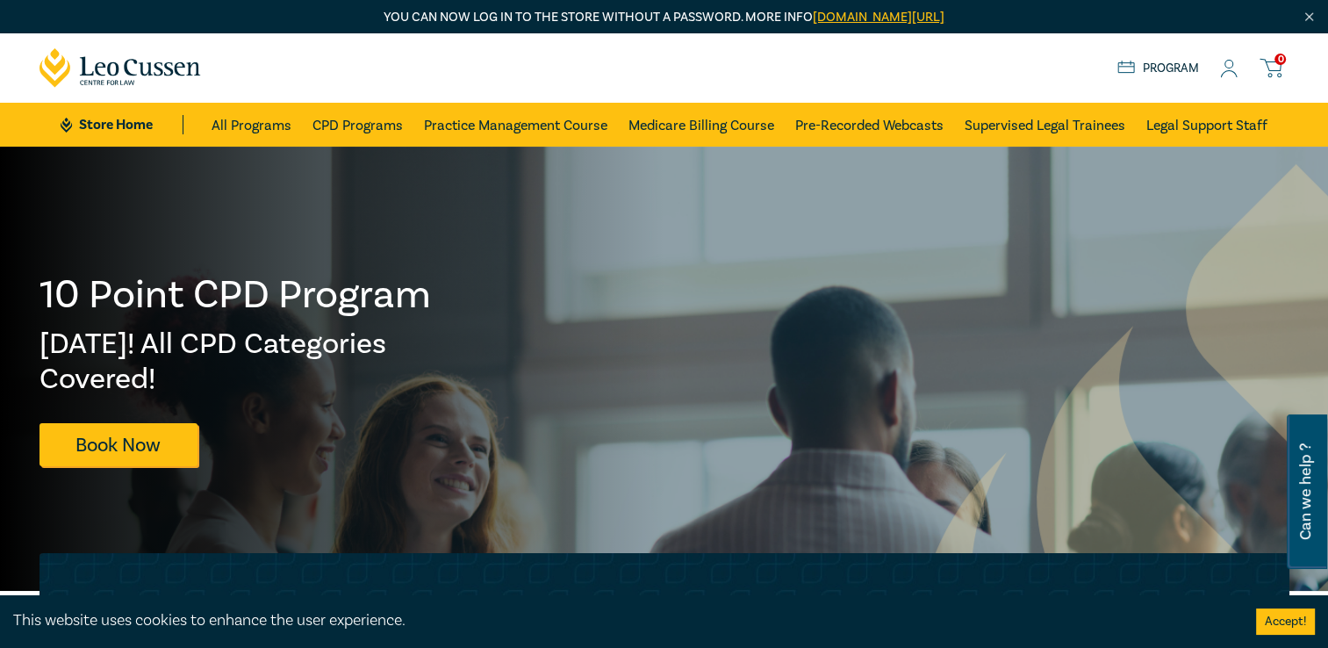
click at [1232, 68] on icon at bounding box center [1229, 69] width 18 height 18
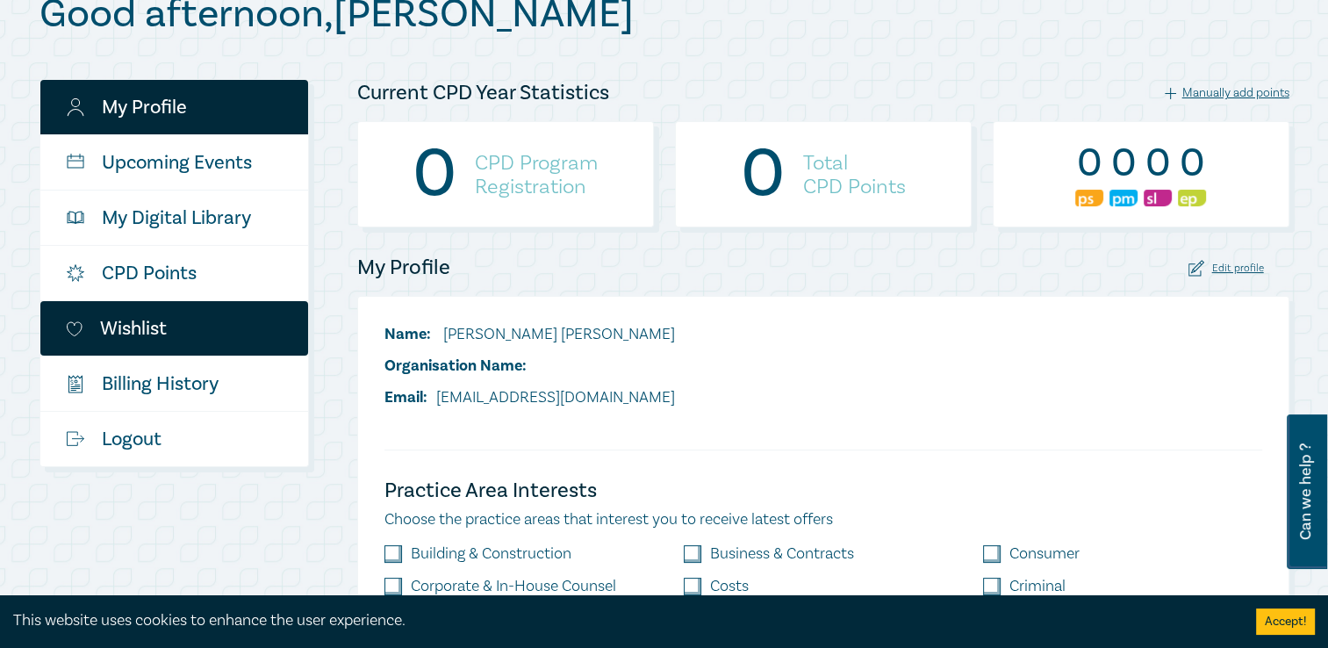
scroll to position [263, 0]
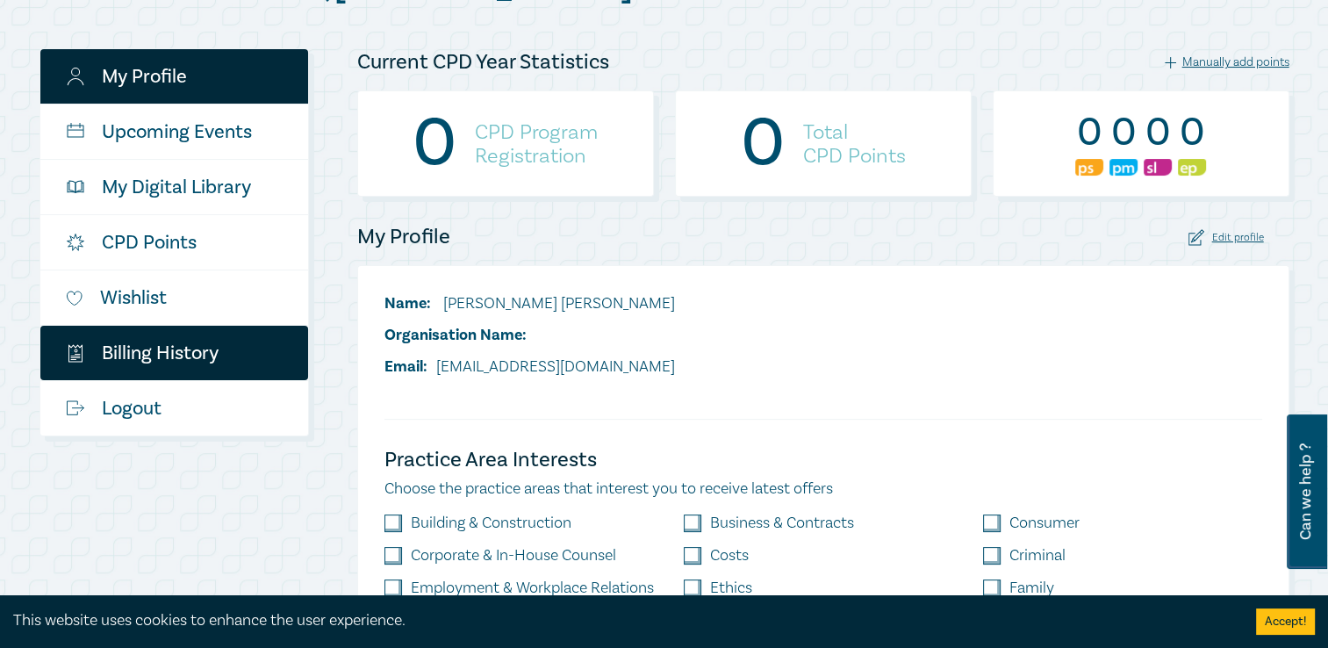
click at [147, 334] on link "$ Billing History" at bounding box center [174, 353] width 268 height 54
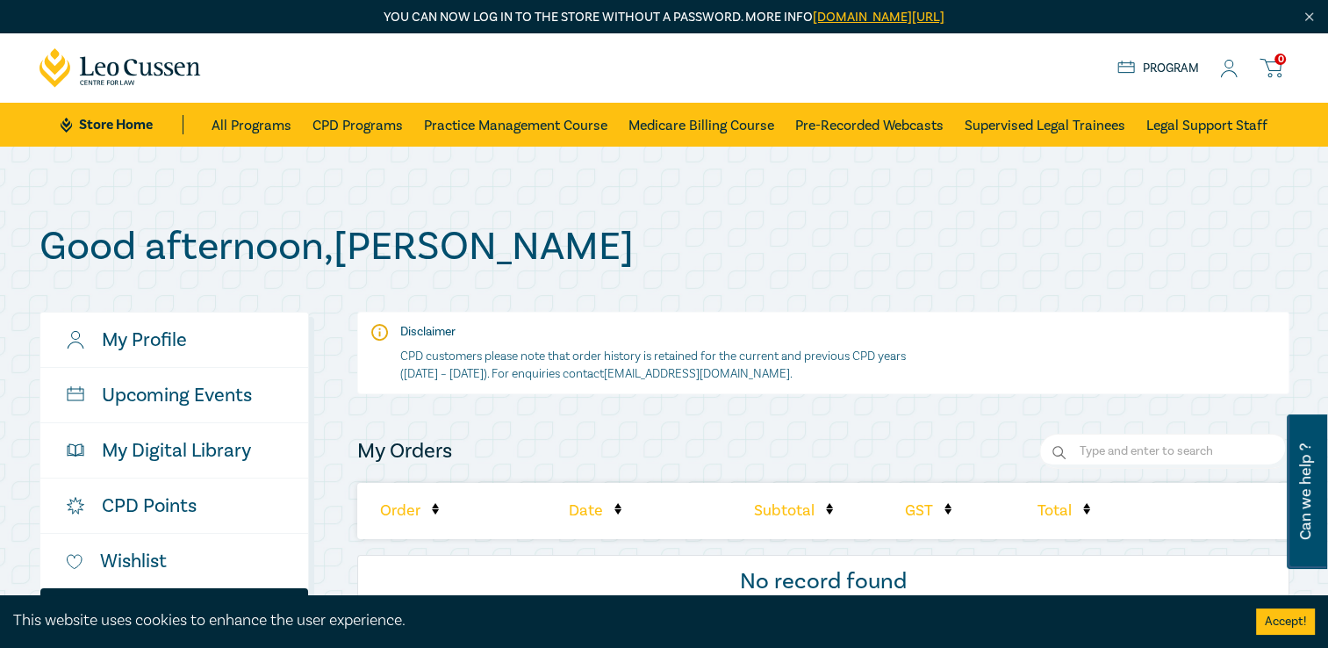
click at [1225, 68] on icon at bounding box center [1229, 69] width 18 height 18
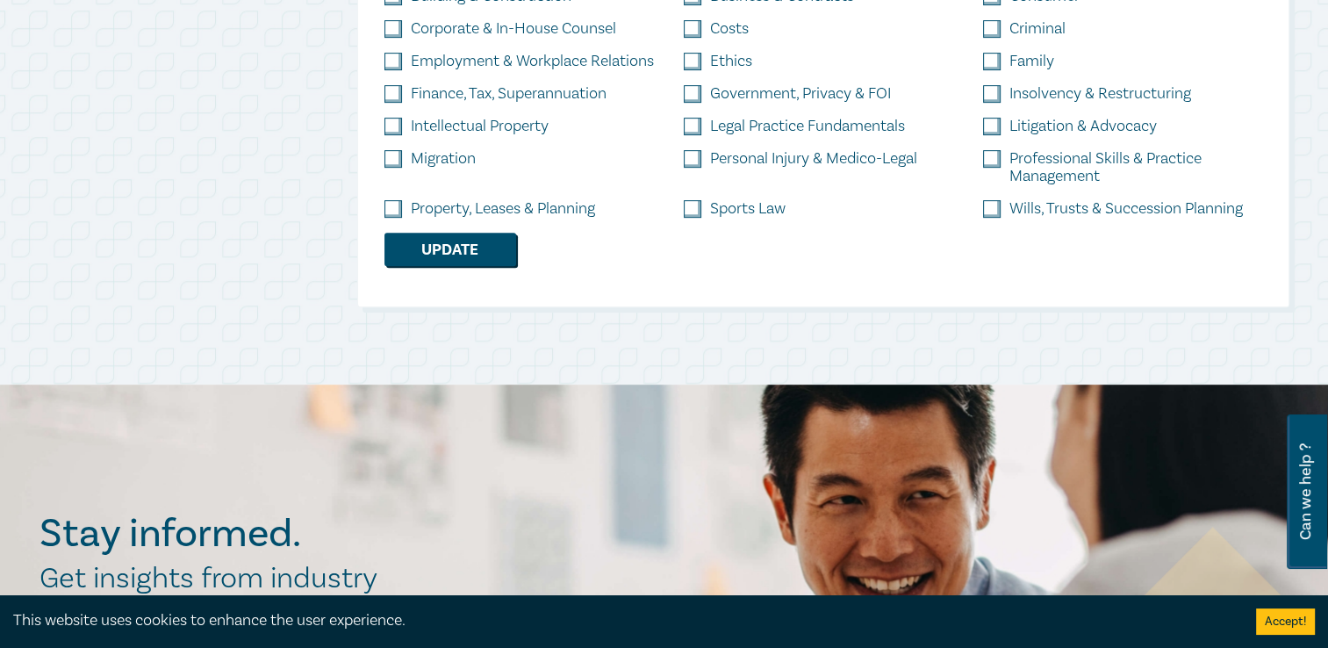
scroll to position [527, 0]
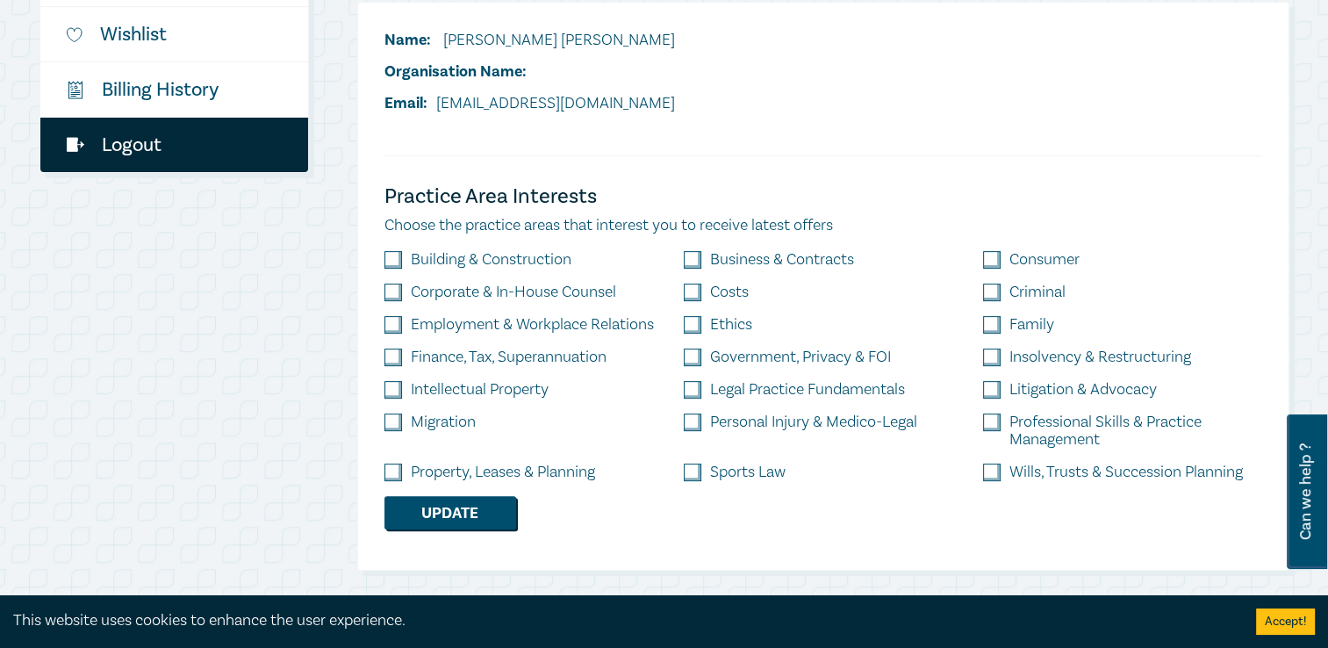
click at [211, 142] on link "Logout" at bounding box center [174, 145] width 268 height 54
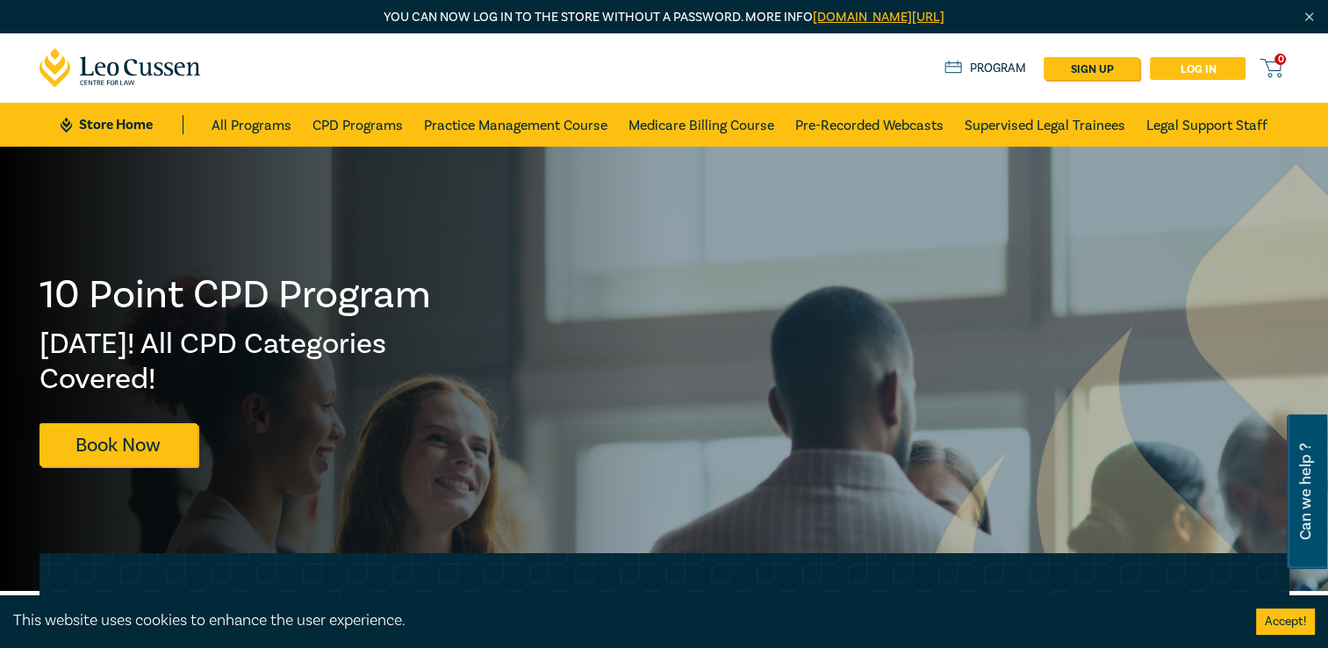
click at [1178, 74] on link "Log in" at bounding box center [1198, 68] width 96 height 23
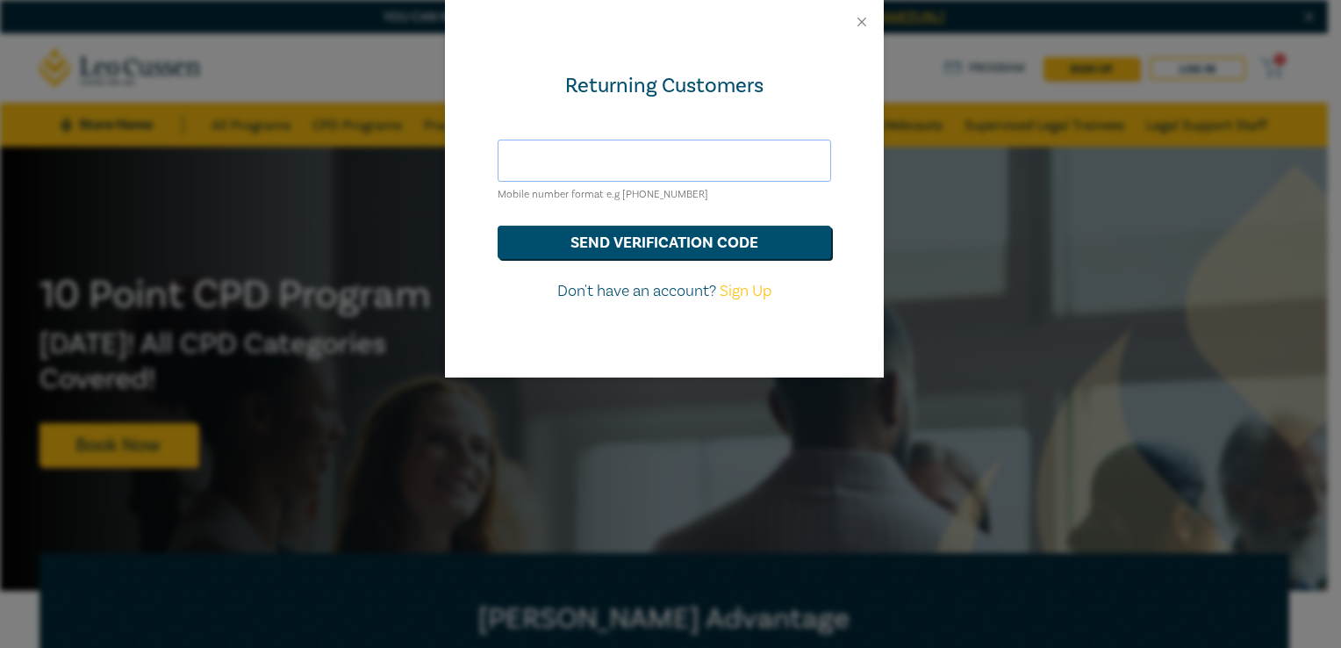
click at [659, 166] on input "text" at bounding box center [665, 161] width 334 height 42
paste input "litigation@kpalaw.com.au"
click at [808, 100] on div "Returning Customers litigation@kpalaw.com.au Mobile number format e.g +61 00000…" at bounding box center [664, 211] width 439 height 334
click at [749, 248] on button "send verification code" at bounding box center [665, 242] width 334 height 33
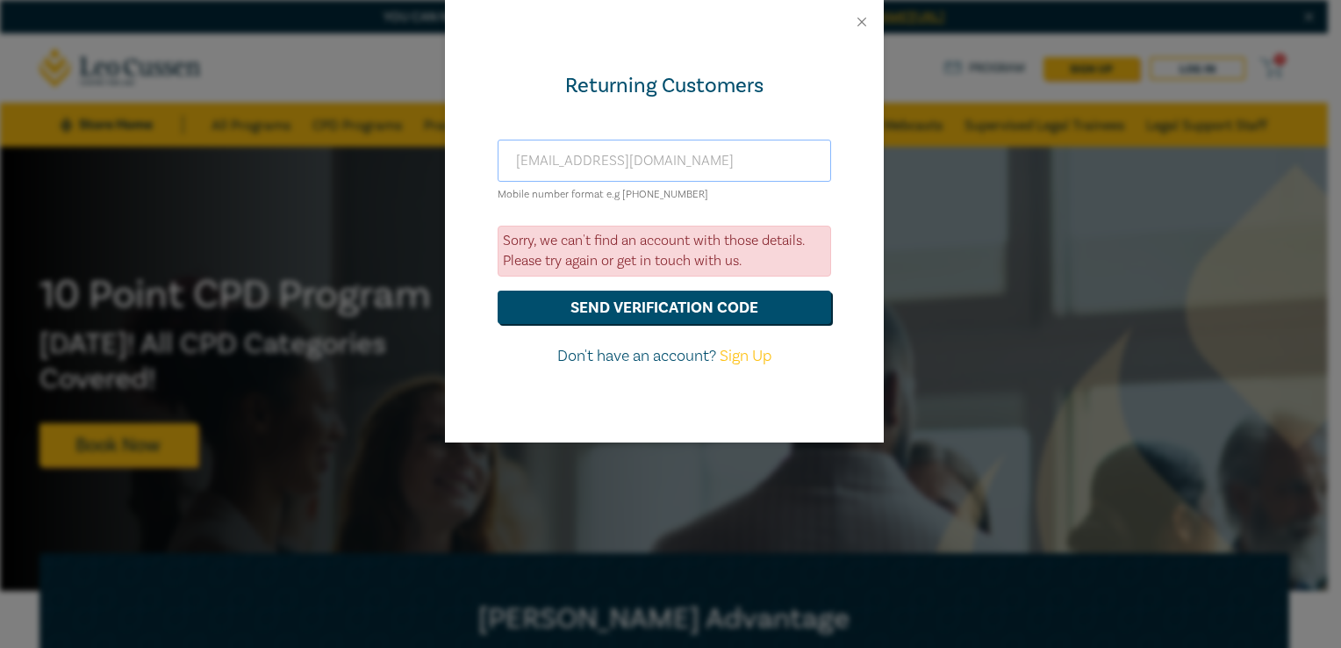
drag, startPoint x: 698, startPoint y: 168, endPoint x: 442, endPoint y: 146, distance: 257.2
click at [443, 145] on div "Returning Customers litigation@kpalaw.com.au Mobile number format e.g +61 00000…" at bounding box center [670, 324] width 1341 height 648
click at [498, 291] on button "send verification code" at bounding box center [665, 307] width 334 height 33
click at [543, 161] on input "+610404324112" at bounding box center [665, 161] width 334 height 42
type input "+61404324112"
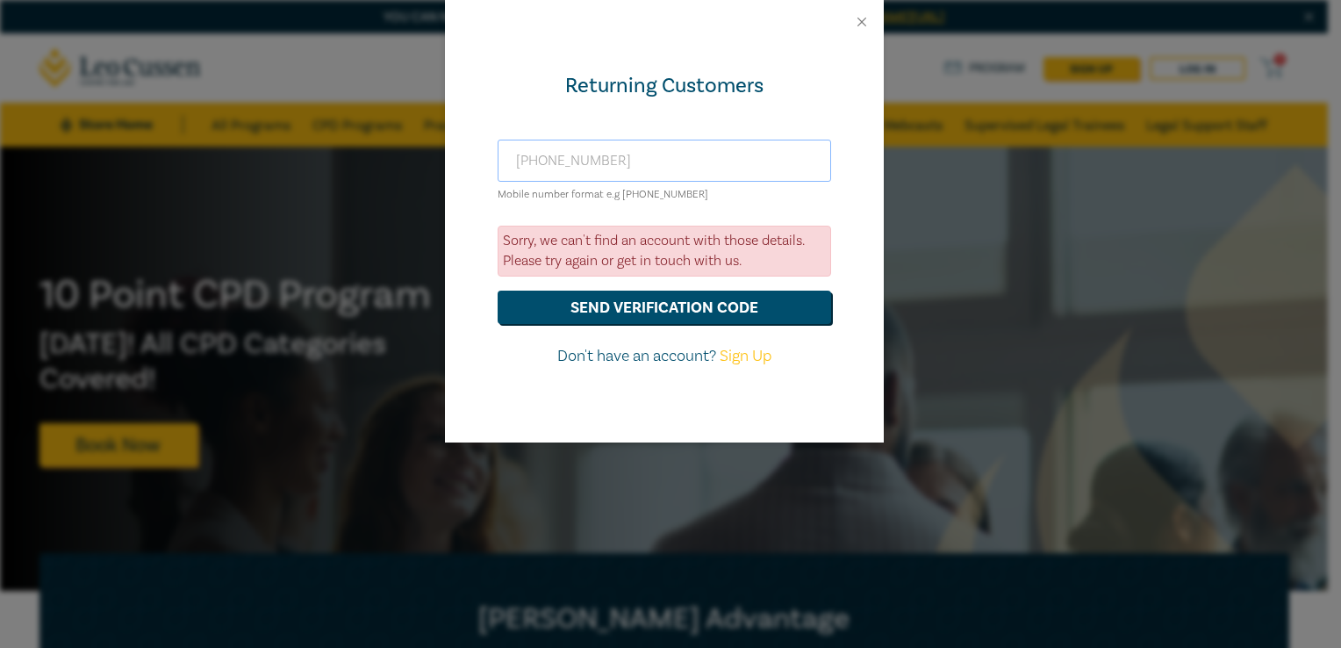
click at [498, 291] on button "send verification code" at bounding box center [665, 307] width 334 height 33
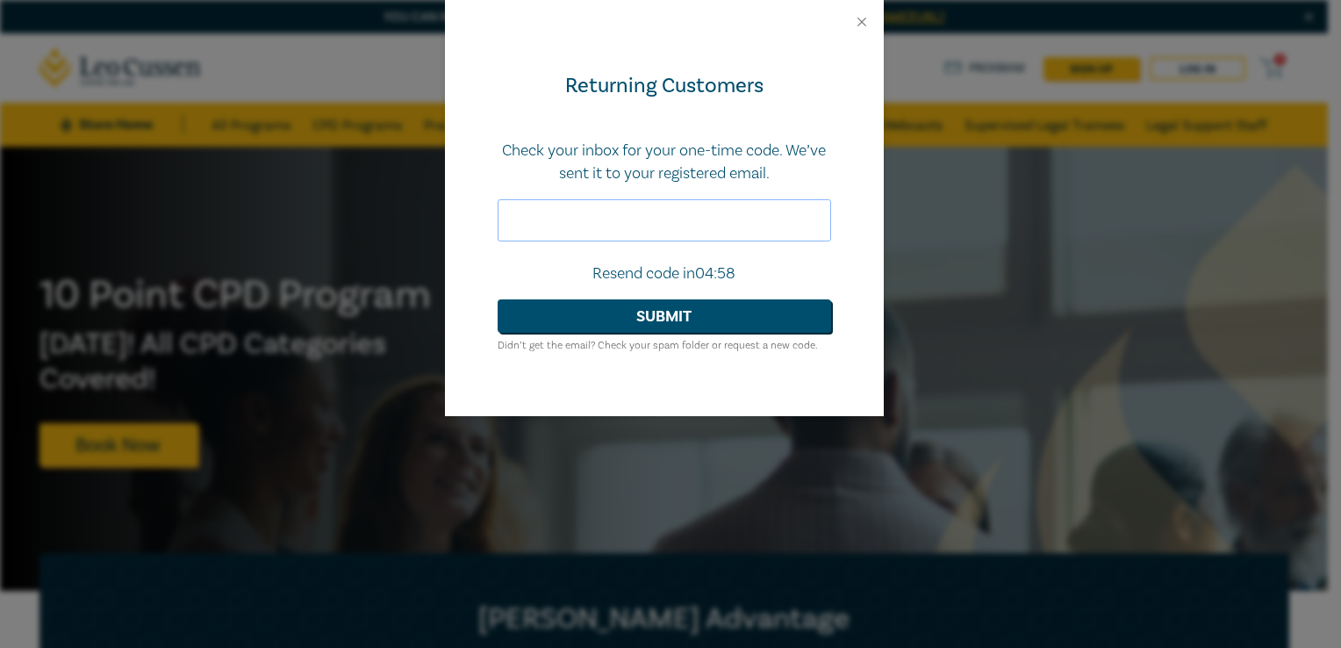
click at [537, 212] on input "text" at bounding box center [665, 220] width 334 height 42
type input "867326"
click at [498, 299] on button "Submit" at bounding box center [665, 315] width 334 height 33
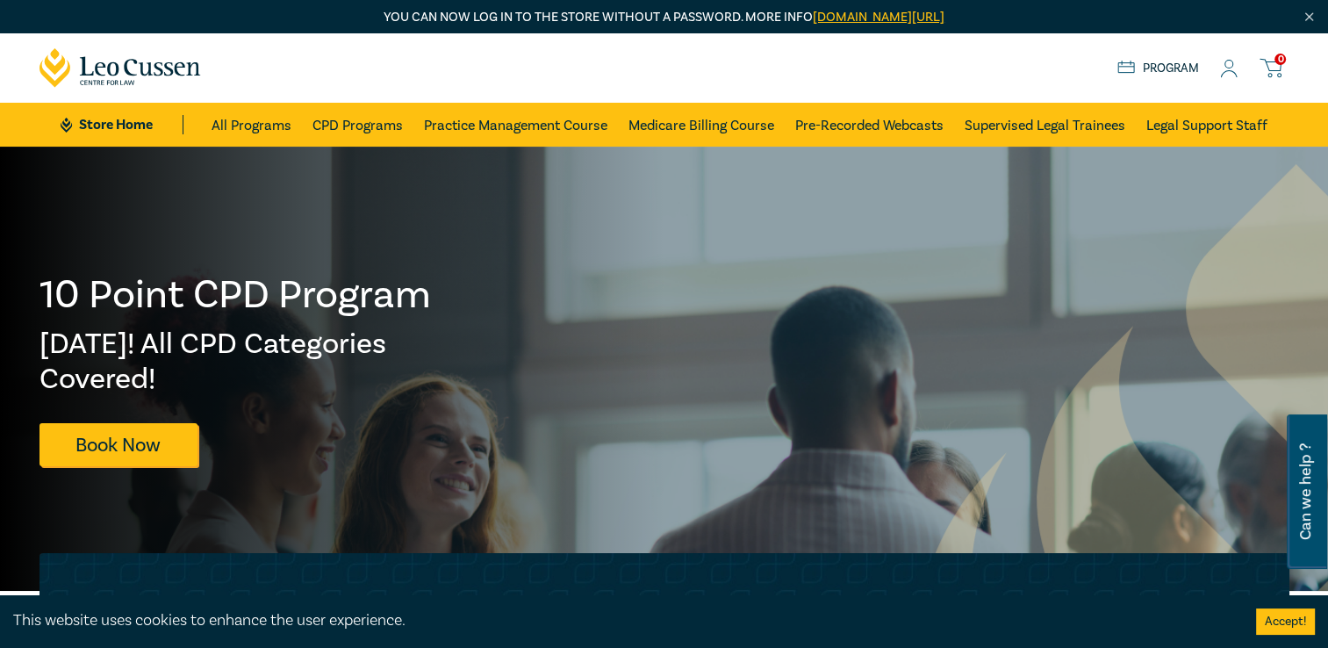
click at [1278, 71] on icon at bounding box center [1270, 65] width 20 height 11
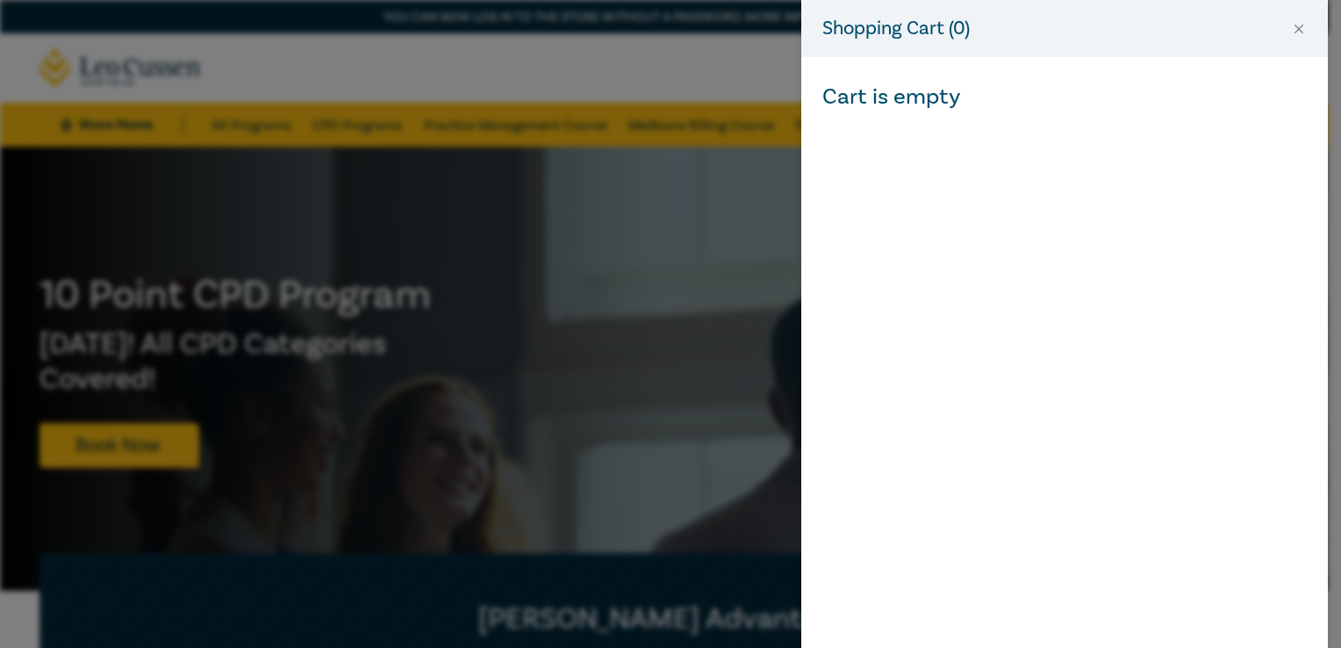
click at [732, 200] on div "Shopping Cart ( 0 ) Cart is empty" at bounding box center [670, 324] width 1341 height 648
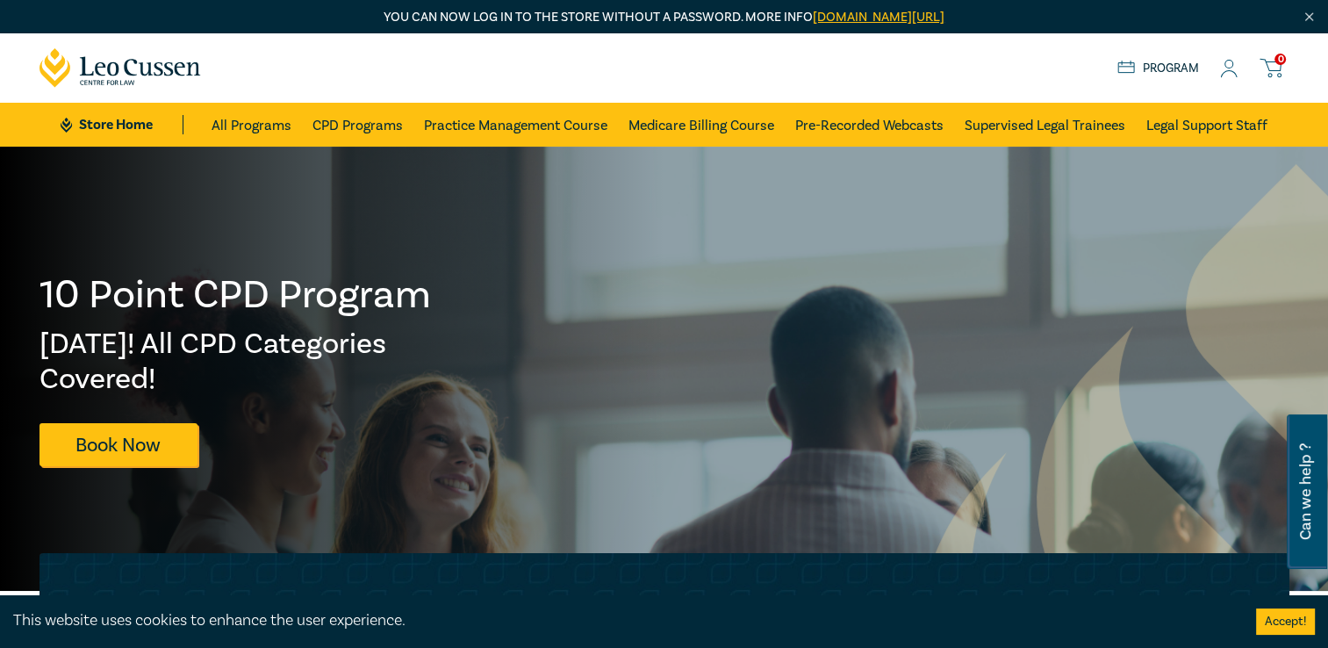
click at [1242, 65] on div "Store Home About us Program 0" at bounding box center [1203, 68] width 172 height 22
click at [1225, 74] on icon at bounding box center [1229, 69] width 18 height 18
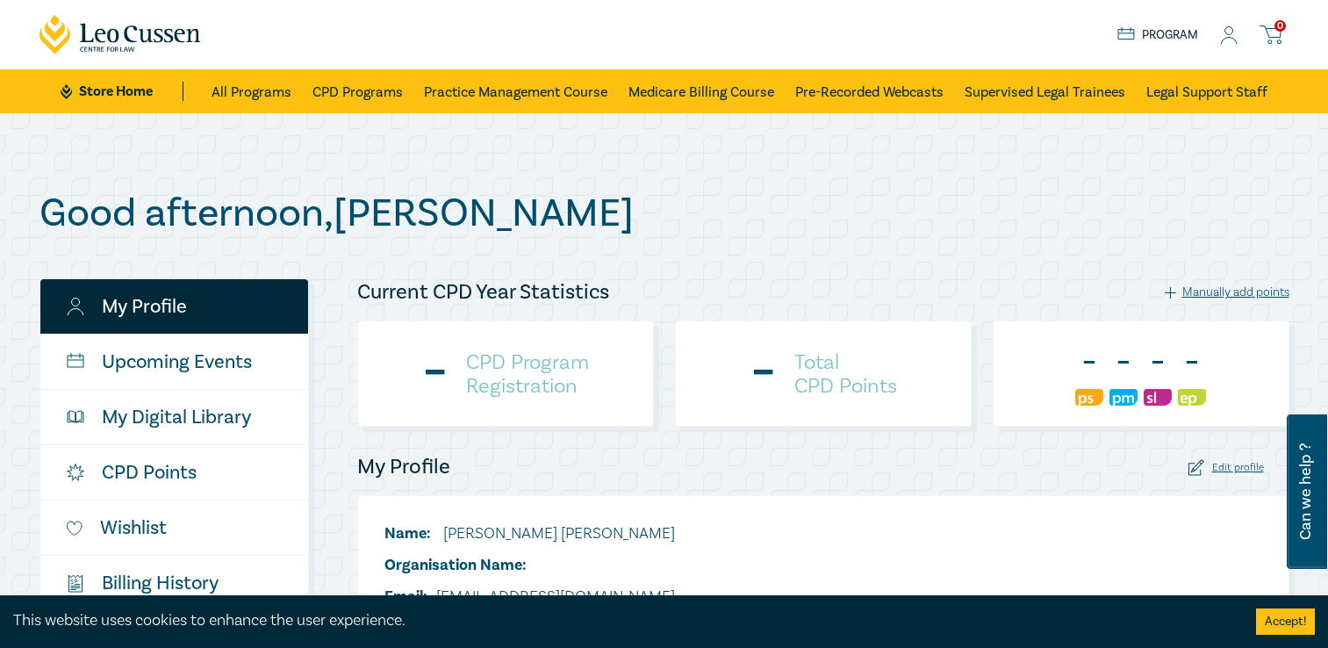
select select "AU"
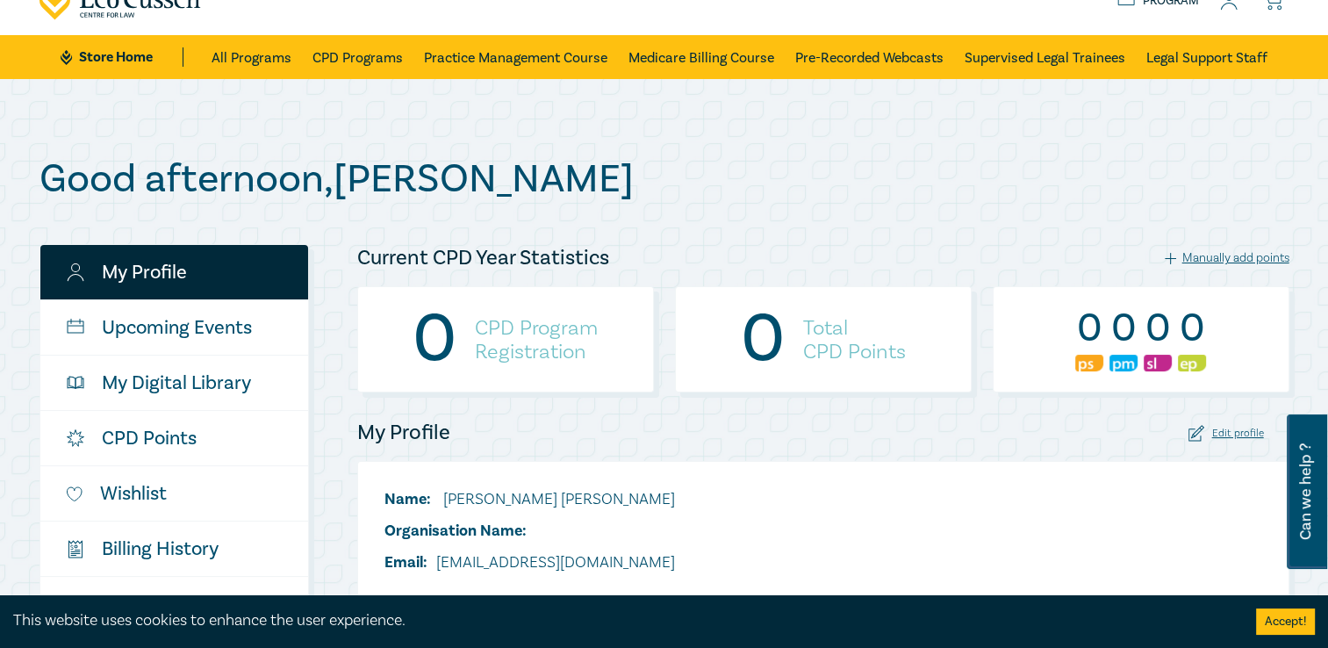
scroll to position [263, 0]
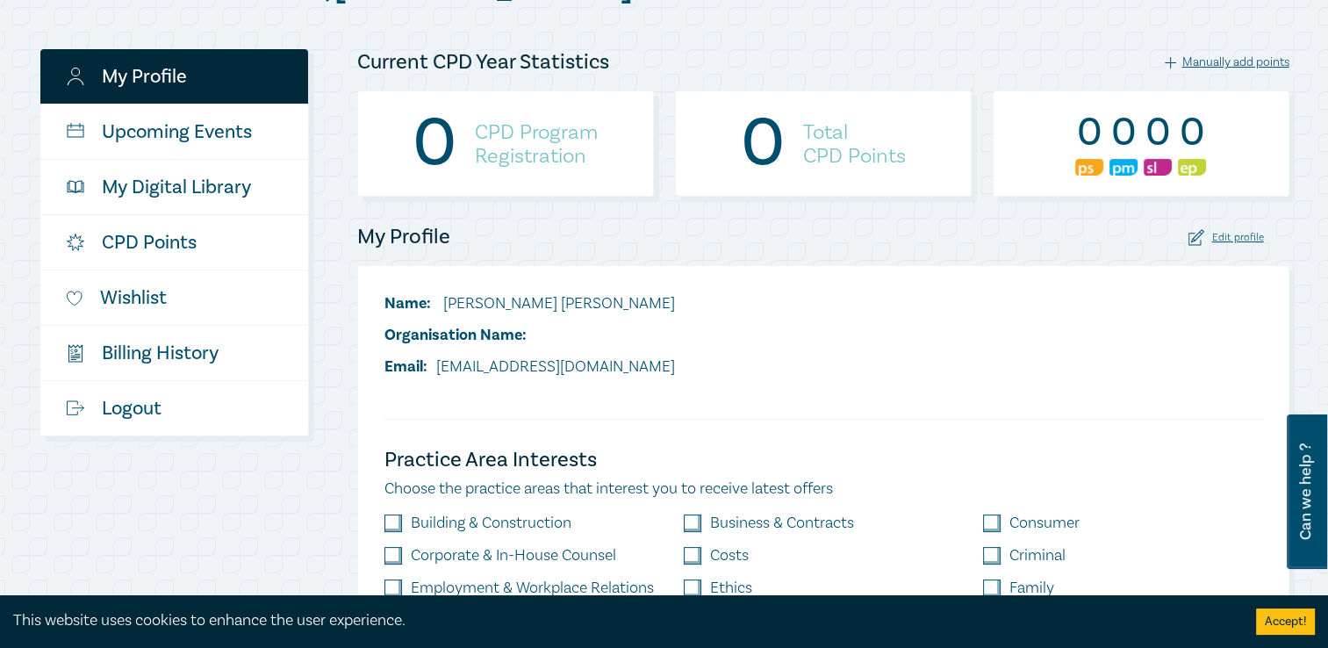
click at [1222, 241] on div "Edit profile" at bounding box center [1225, 237] width 75 height 17
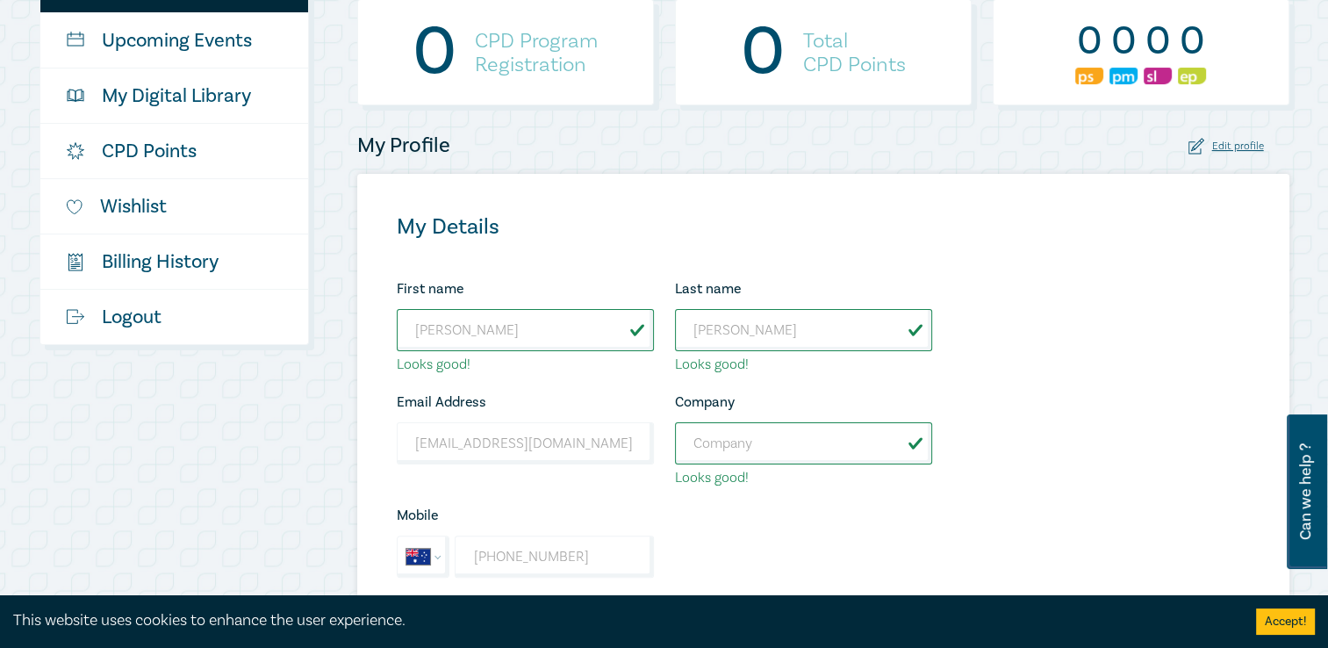
scroll to position [439, 0]
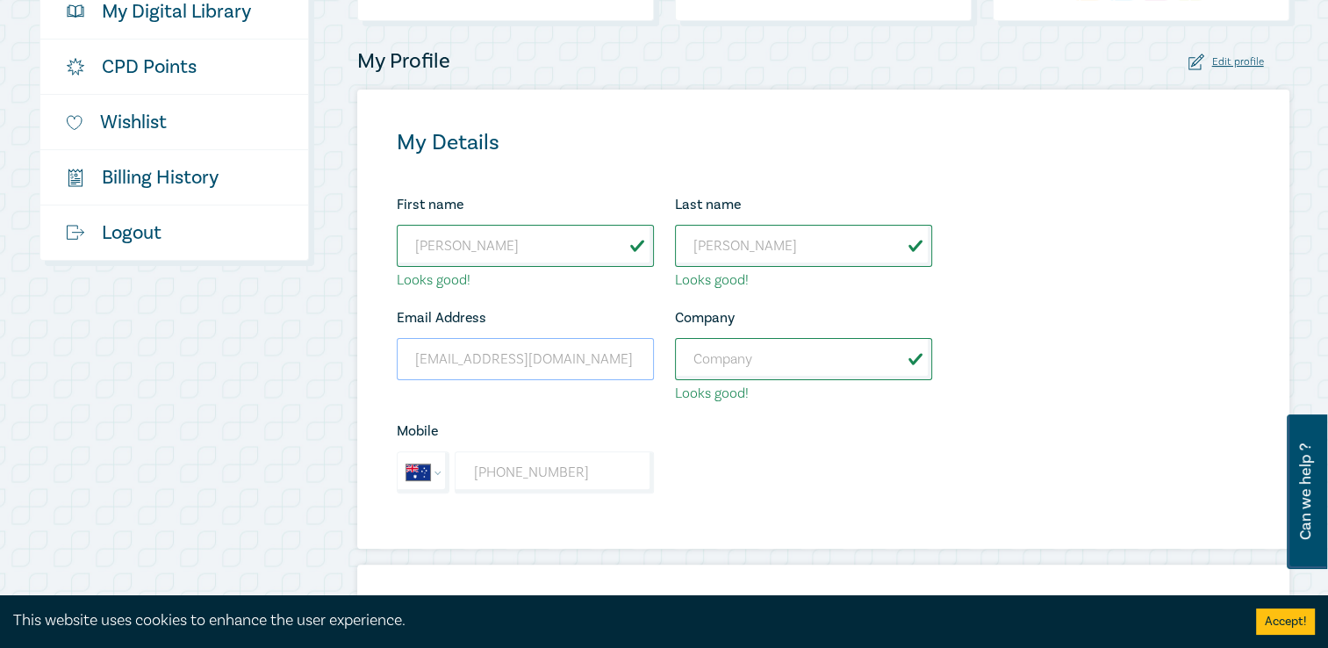
drag, startPoint x: 611, startPoint y: 353, endPoint x: 325, endPoint y: 341, distance: 286.4
click at [325, 341] on div "My Profile Upcoming Events My Digital Library CPD Points Wishlist $ Billing His…" at bounding box center [664, 463] width 1271 height 1181
click at [624, 370] on input "[EMAIL_ADDRESS][DOMAIN_NAME]" at bounding box center [525, 359] width 257 height 42
click at [640, 356] on input "[EMAIL_ADDRESS][DOMAIN_NAME]" at bounding box center [525, 359] width 257 height 42
drag, startPoint x: 636, startPoint y: 363, endPoint x: 319, endPoint y: 353, distance: 317.9
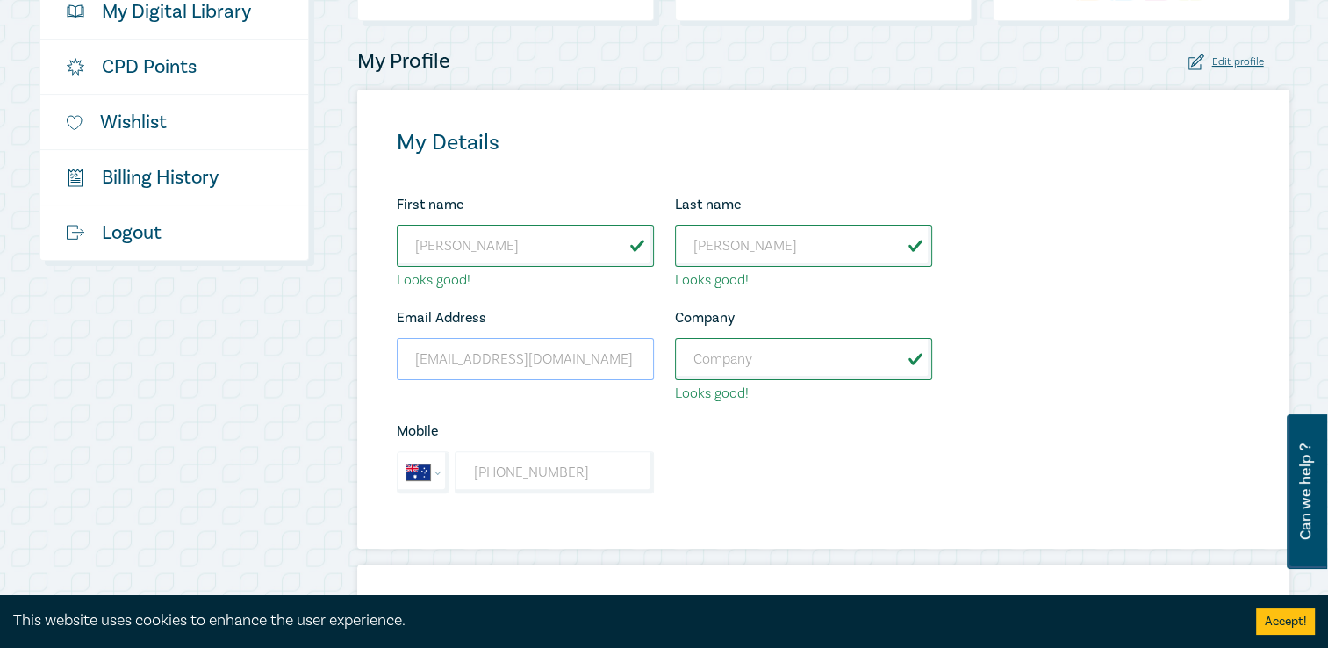
click at [319, 353] on div "My Profile Upcoming Events My Digital Library CPD Points Wishlist $ Billing His…" at bounding box center [664, 463] width 1271 height 1181
click at [798, 331] on div "Company Looks good!" at bounding box center [803, 354] width 278 height 97
click at [655, 349] on div "Email Address sabrinasmith3311@gmail.com Wrong Email Address." at bounding box center [525, 354] width 278 height 97
click at [643, 350] on input "[EMAIL_ADDRESS][DOMAIN_NAME]" at bounding box center [525, 359] width 257 height 42
click at [1236, 66] on div "Edit profile" at bounding box center [1225, 62] width 75 height 17
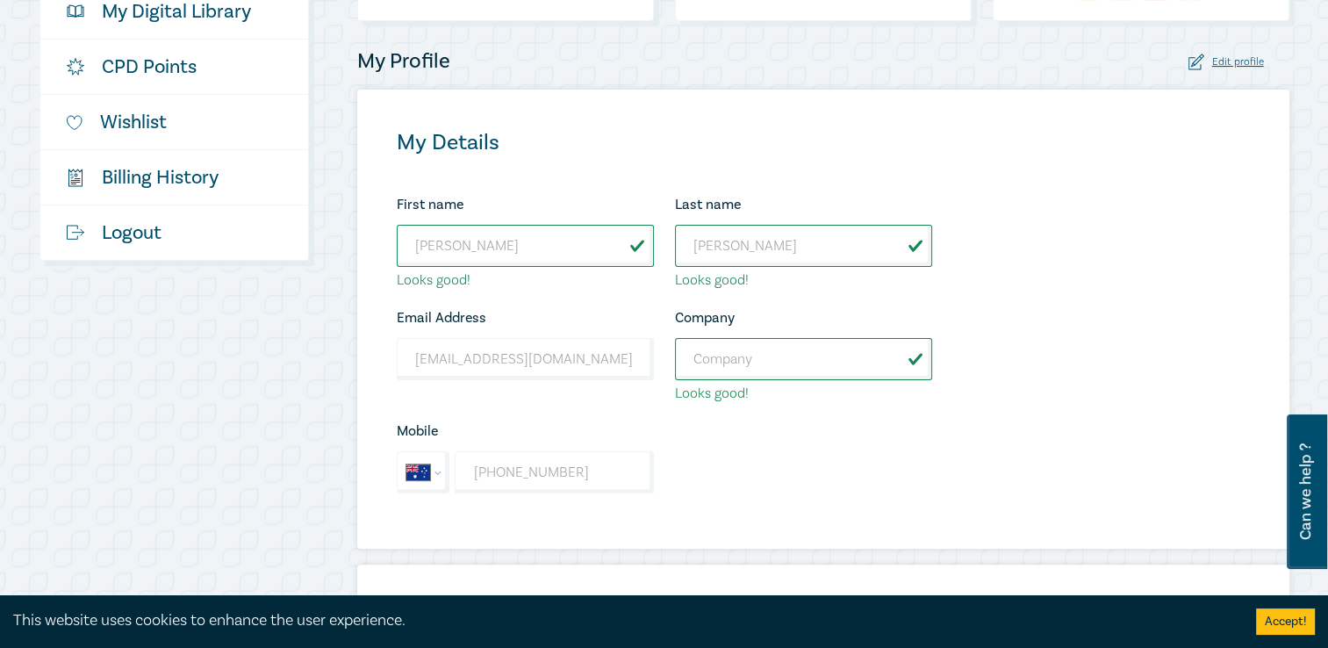
click at [1228, 54] on div "Edit profile" at bounding box center [1225, 62] width 75 height 17
click at [768, 353] on input "Company" at bounding box center [803, 359] width 257 height 42
type input "KPA Lawyers"
type input "[GEOGRAPHIC_DATA]"
click at [1060, 395] on div "My Details First name Sabrina Looks good! Last name Smith Looks good! Email Add…" at bounding box center [823, 319] width 932 height 458
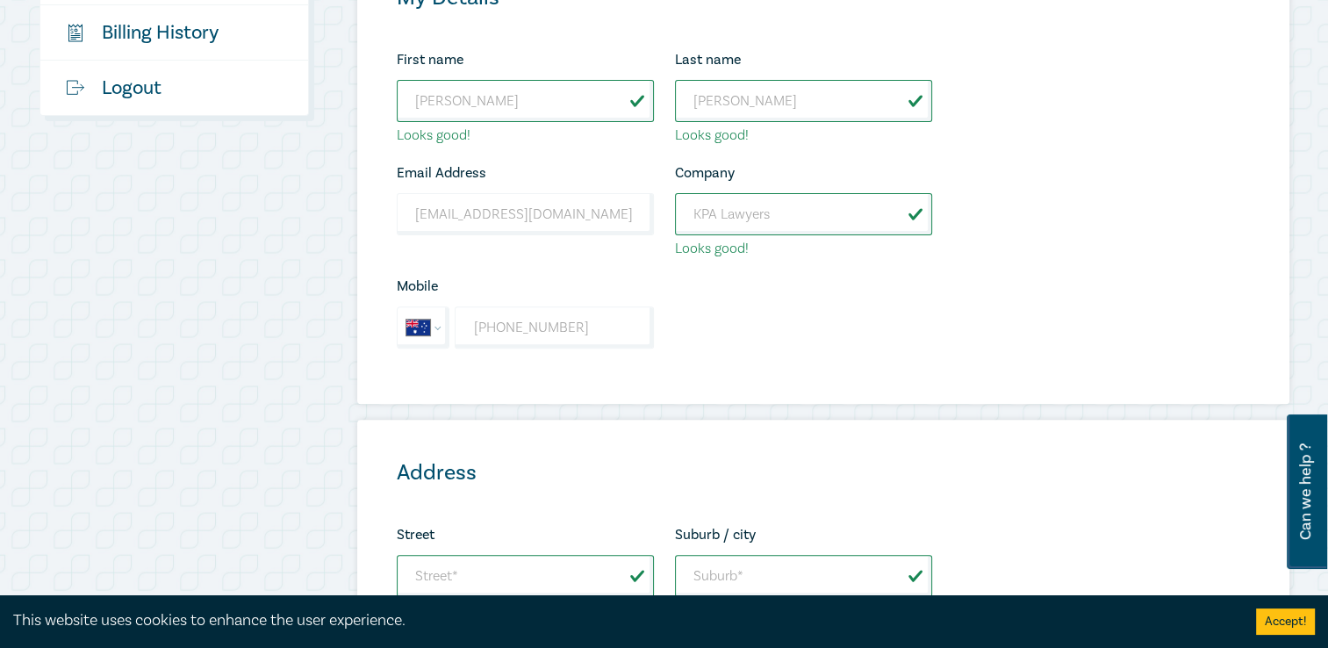
scroll to position [614, 0]
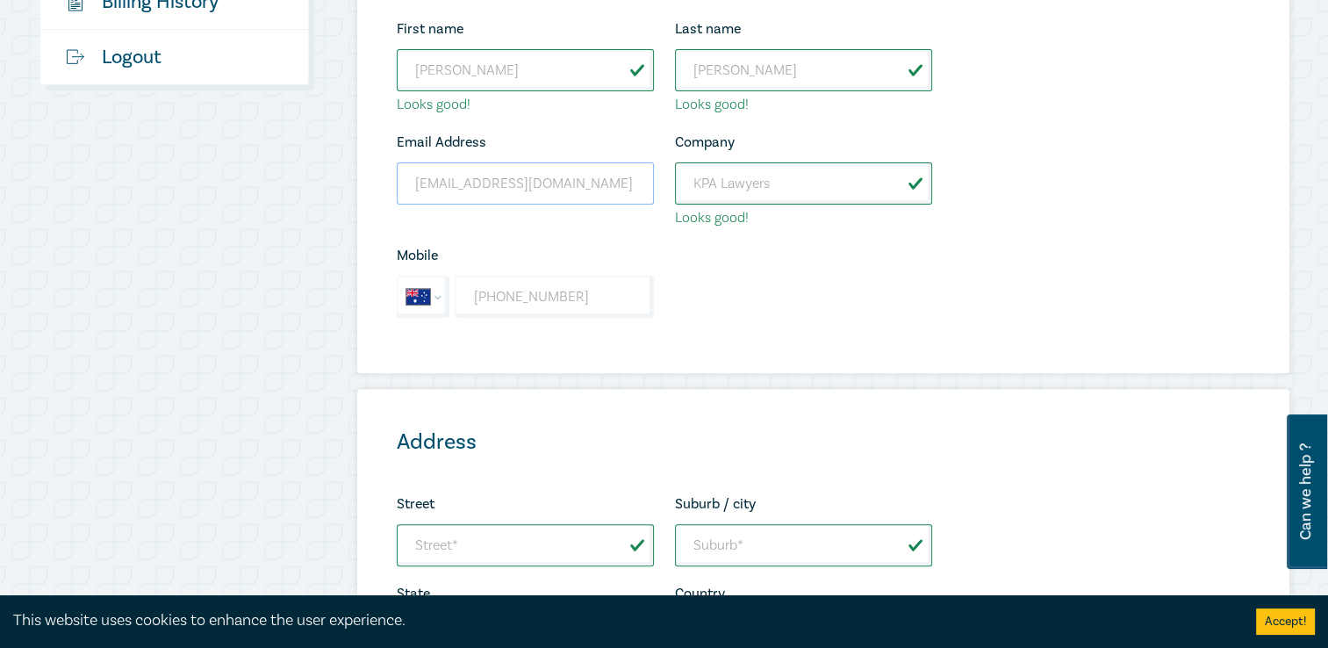
click at [519, 193] on input "[EMAIL_ADDRESS][DOMAIN_NAME]" at bounding box center [525, 183] width 257 height 42
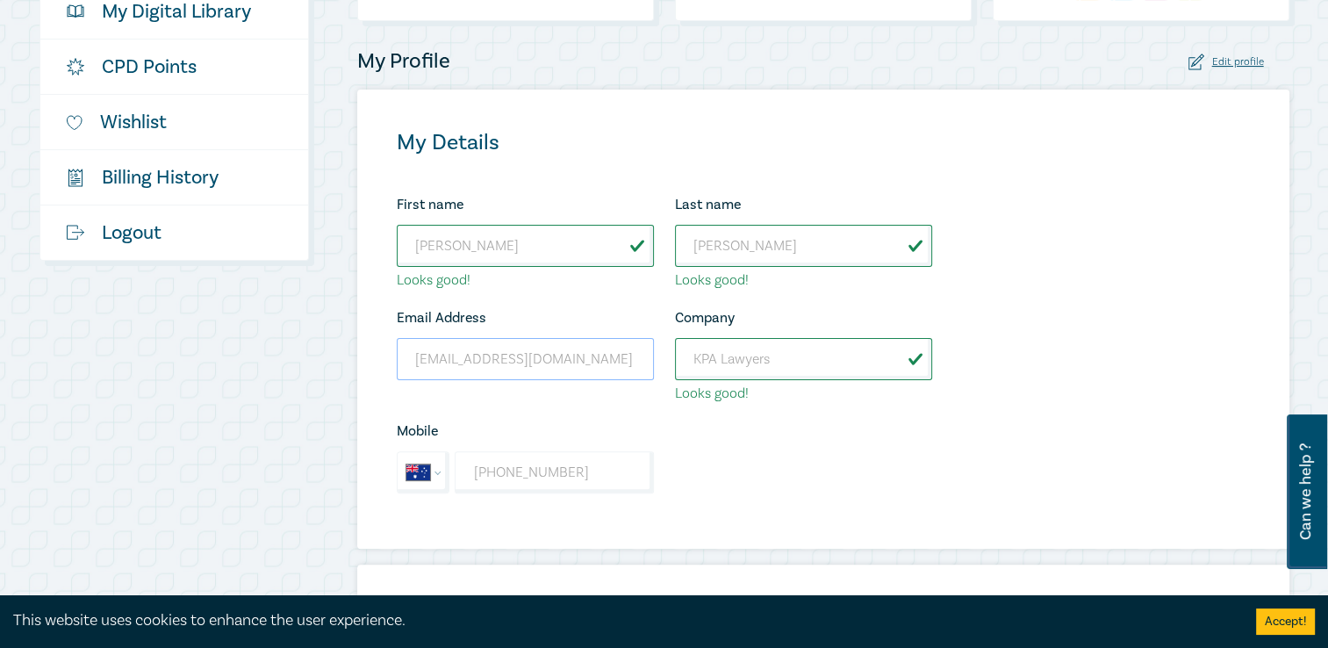
scroll to position [263, 0]
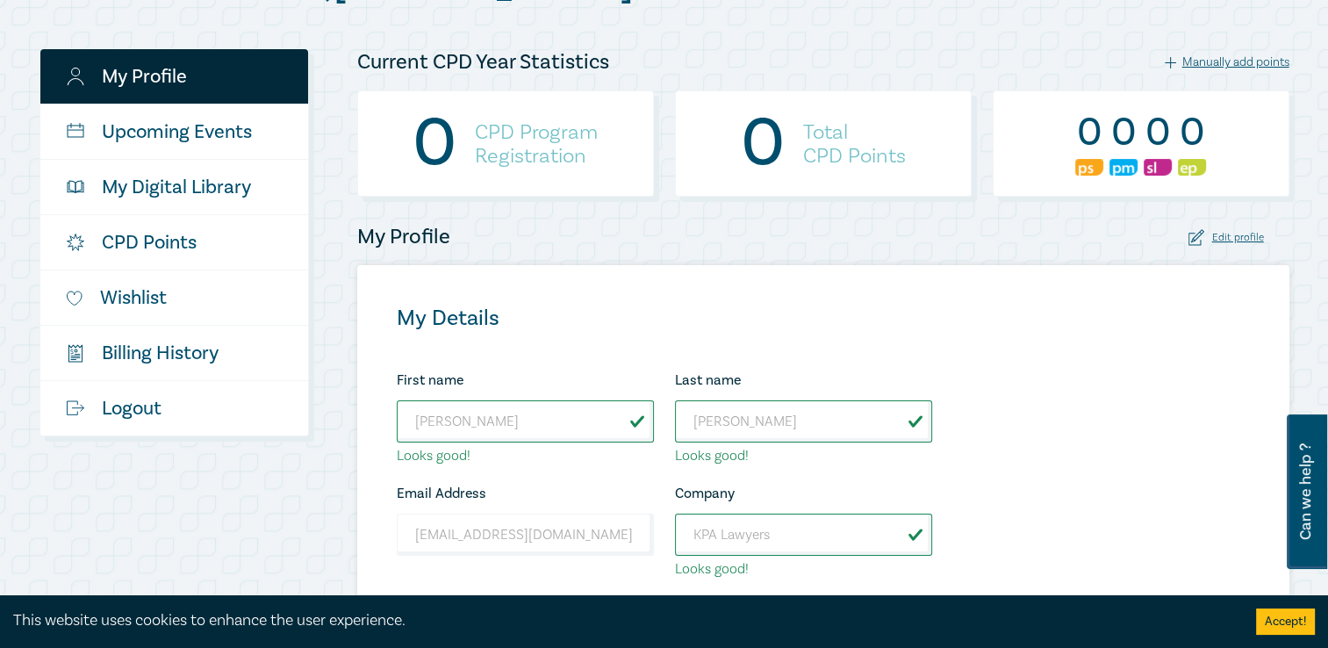
click at [998, 250] on div "My Profile Edit profile" at bounding box center [823, 237] width 953 height 28
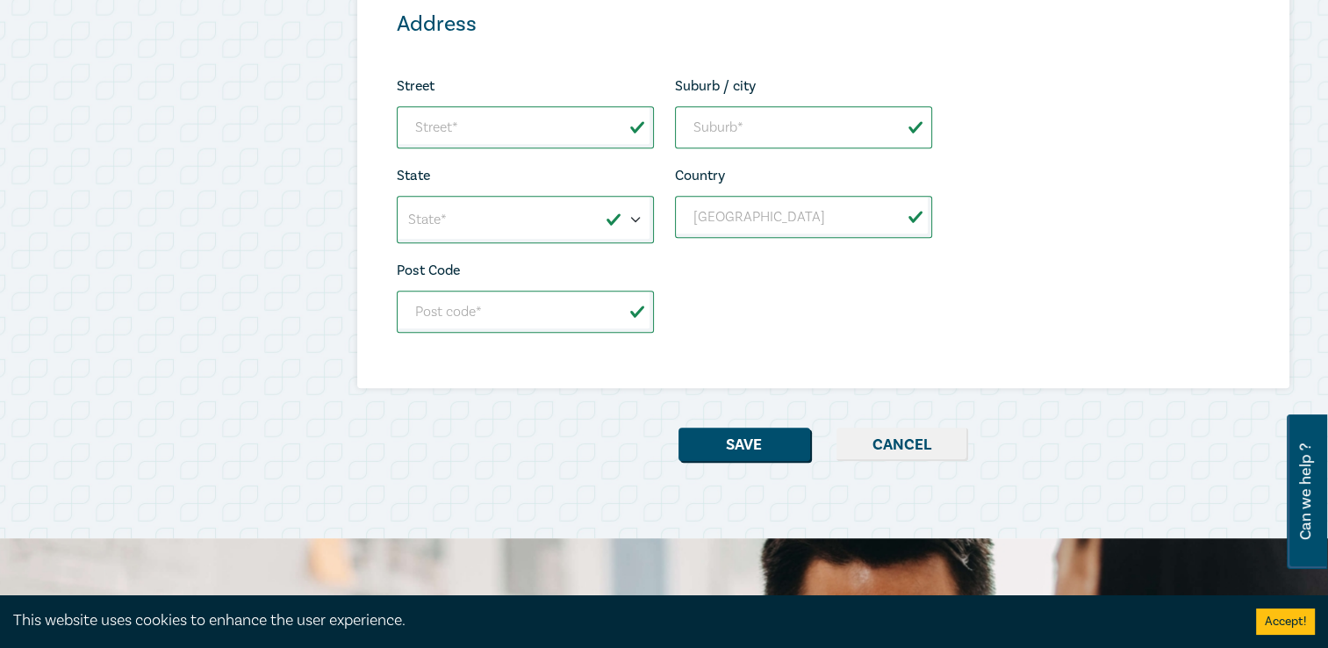
scroll to position [1229, 0]
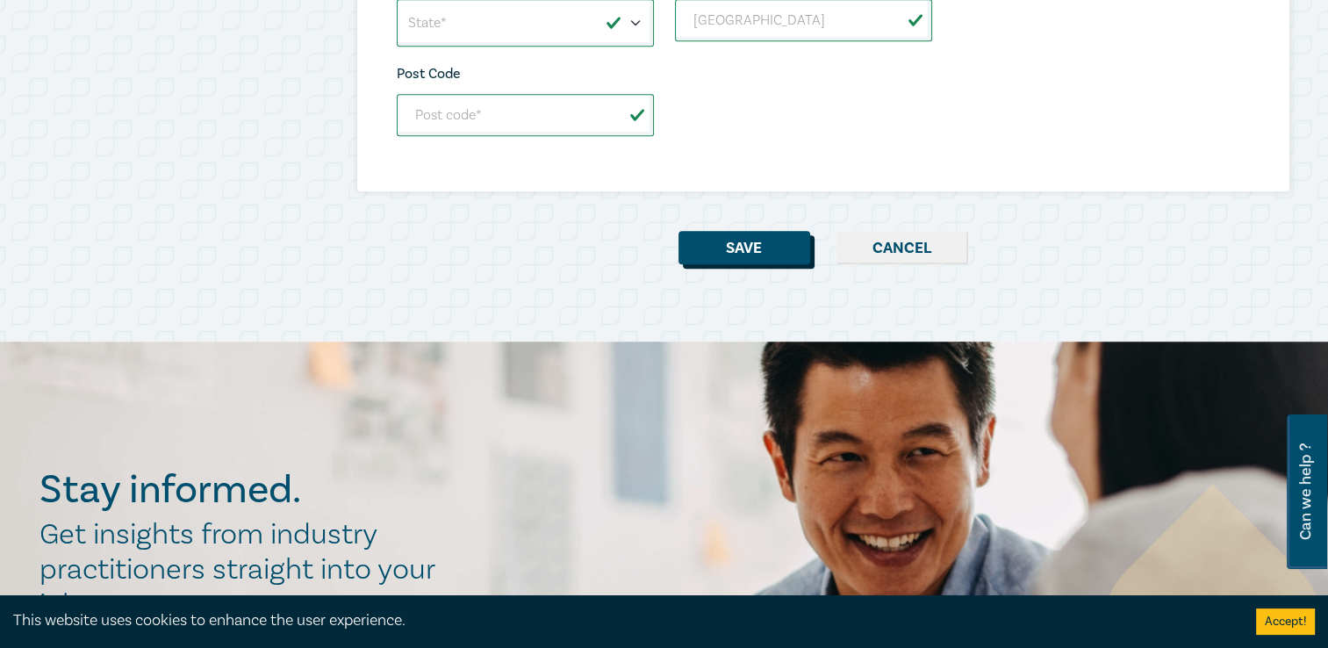
click at [758, 244] on button "Save" at bounding box center [745, 247] width 132 height 33
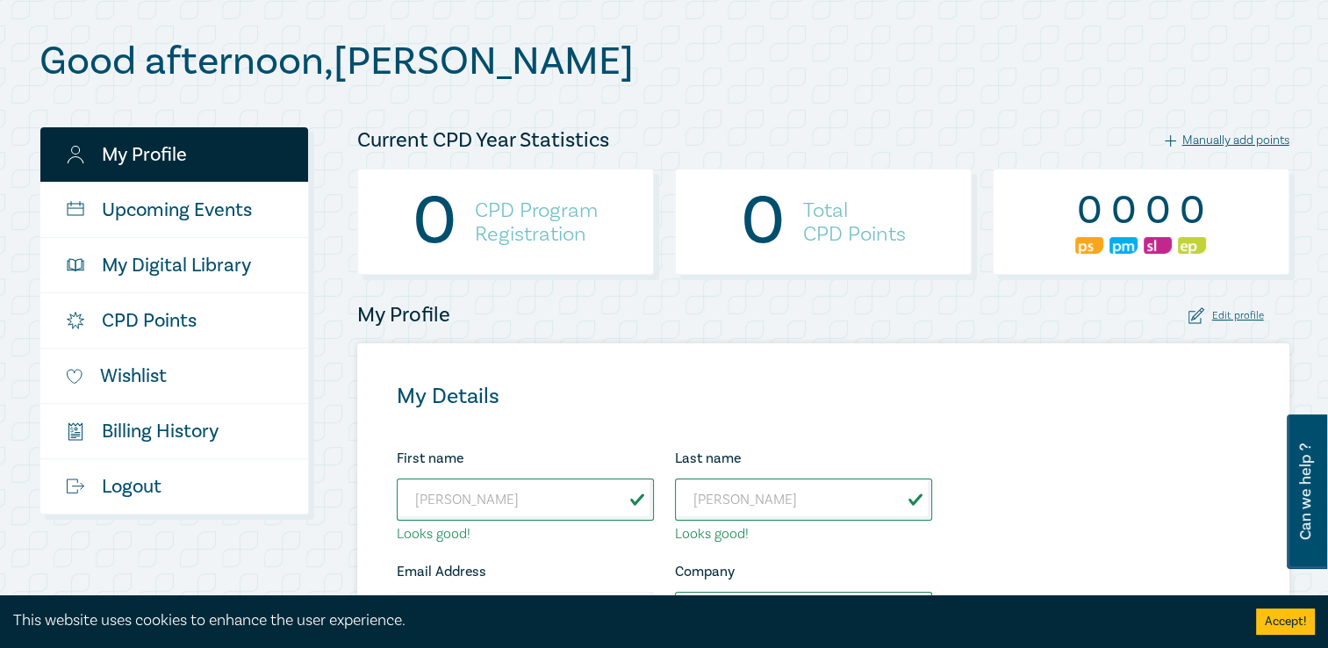
scroll to position [176, 0]
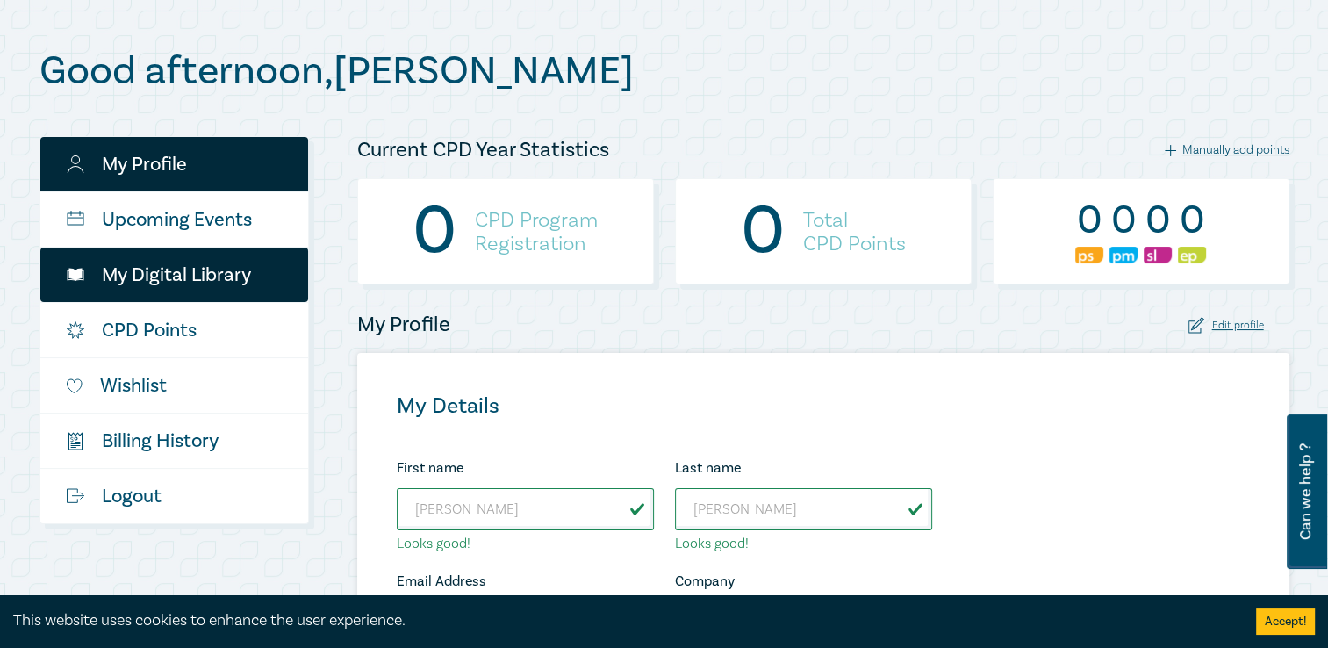
click at [179, 285] on link "My Digital Library" at bounding box center [174, 275] width 268 height 54
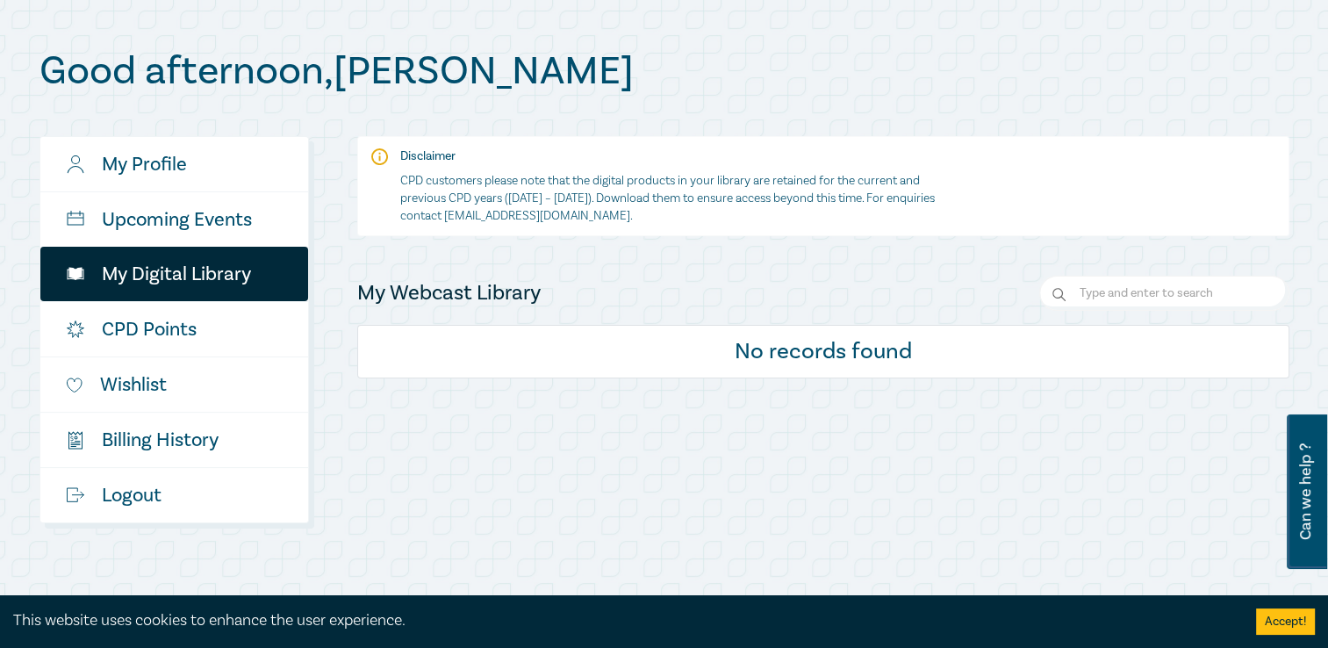
click at [179, 346] on link "CPD Points" at bounding box center [174, 329] width 268 height 54
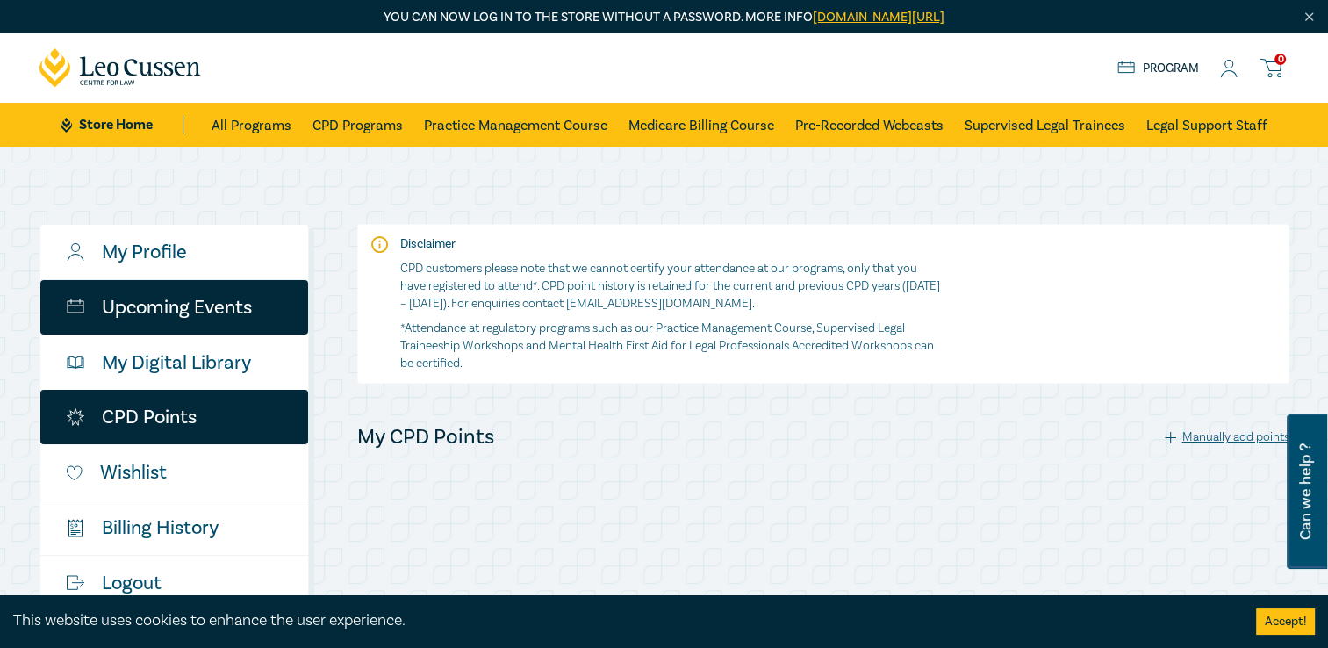
click at [125, 318] on link "Upcoming Events" at bounding box center [174, 307] width 268 height 54
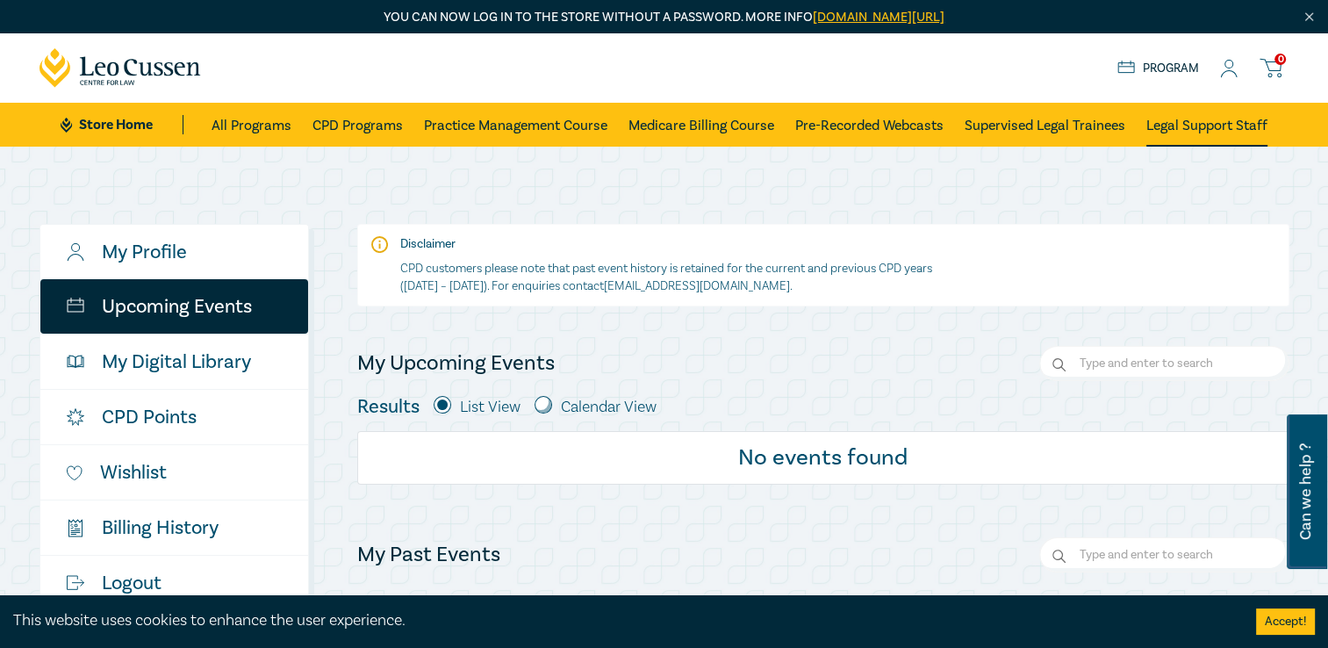
click at [1217, 135] on link "Legal Support Staff" at bounding box center [1206, 125] width 121 height 44
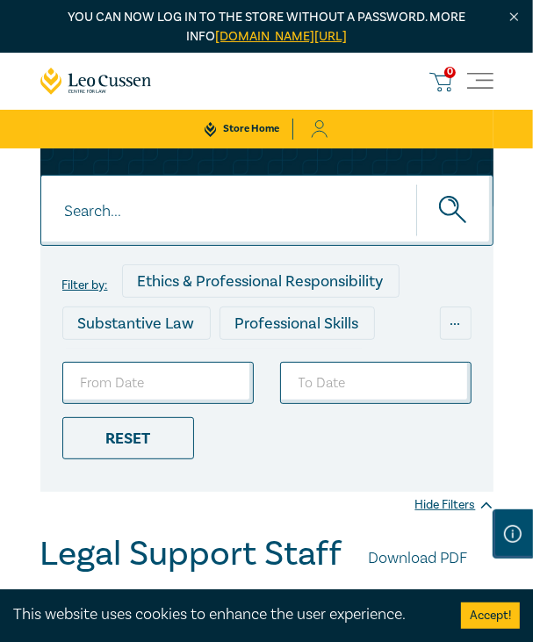
click at [321, 131] on icon at bounding box center [320, 129] width 18 height 18
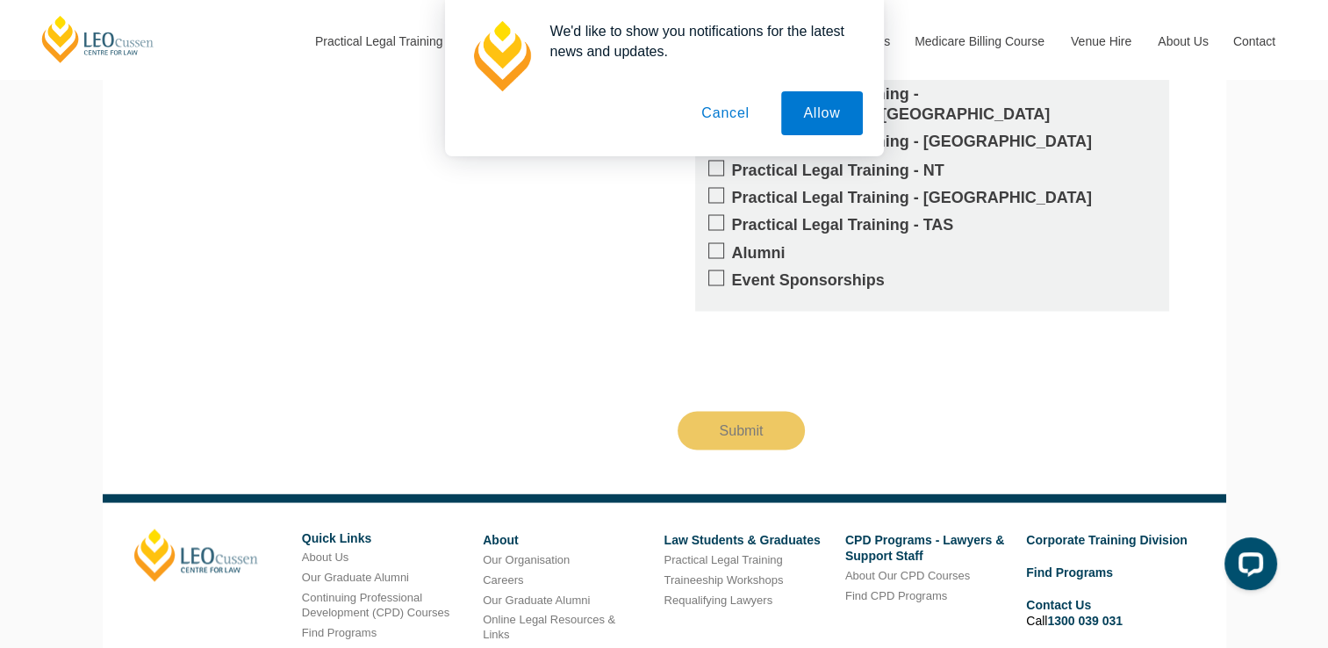
drag, startPoint x: 720, startPoint y: 117, endPoint x: 702, endPoint y: 135, distance: 25.5
click at [720, 117] on button "Cancel" at bounding box center [725, 113] width 92 height 44
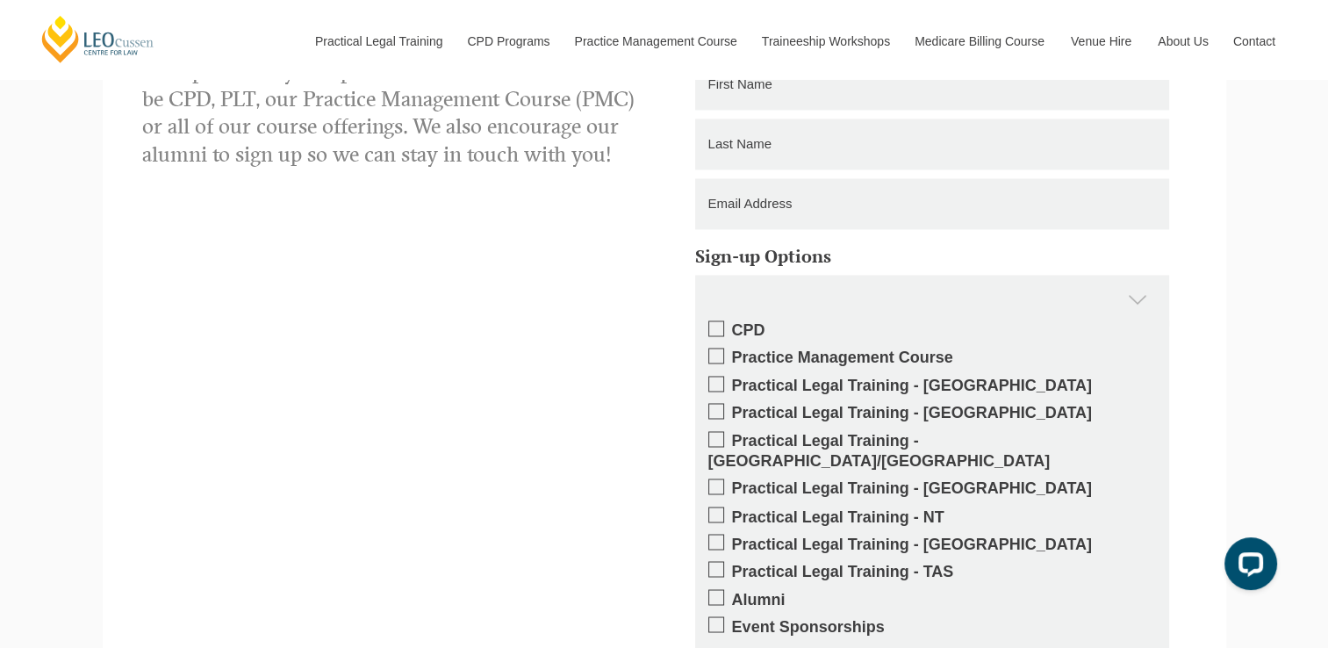
scroll to position [2617, 0]
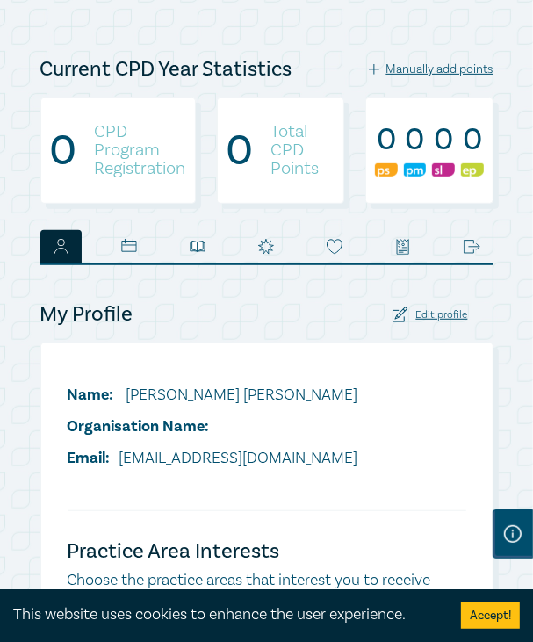
scroll to position [291, 0]
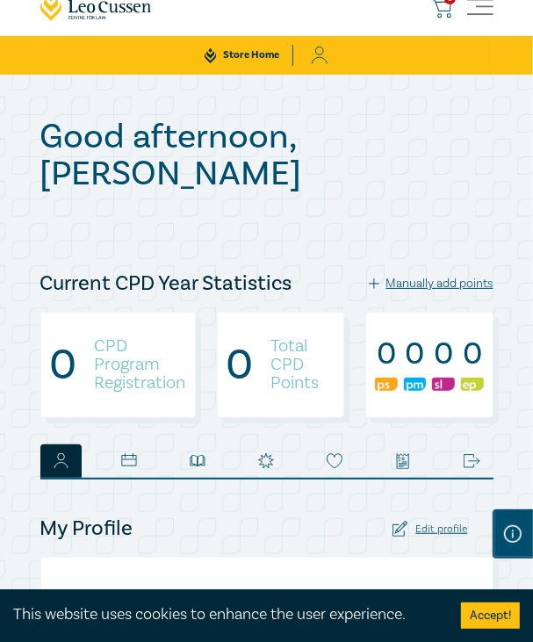
scroll to position [0, 0]
